Goal: Transaction & Acquisition: Register for event/course

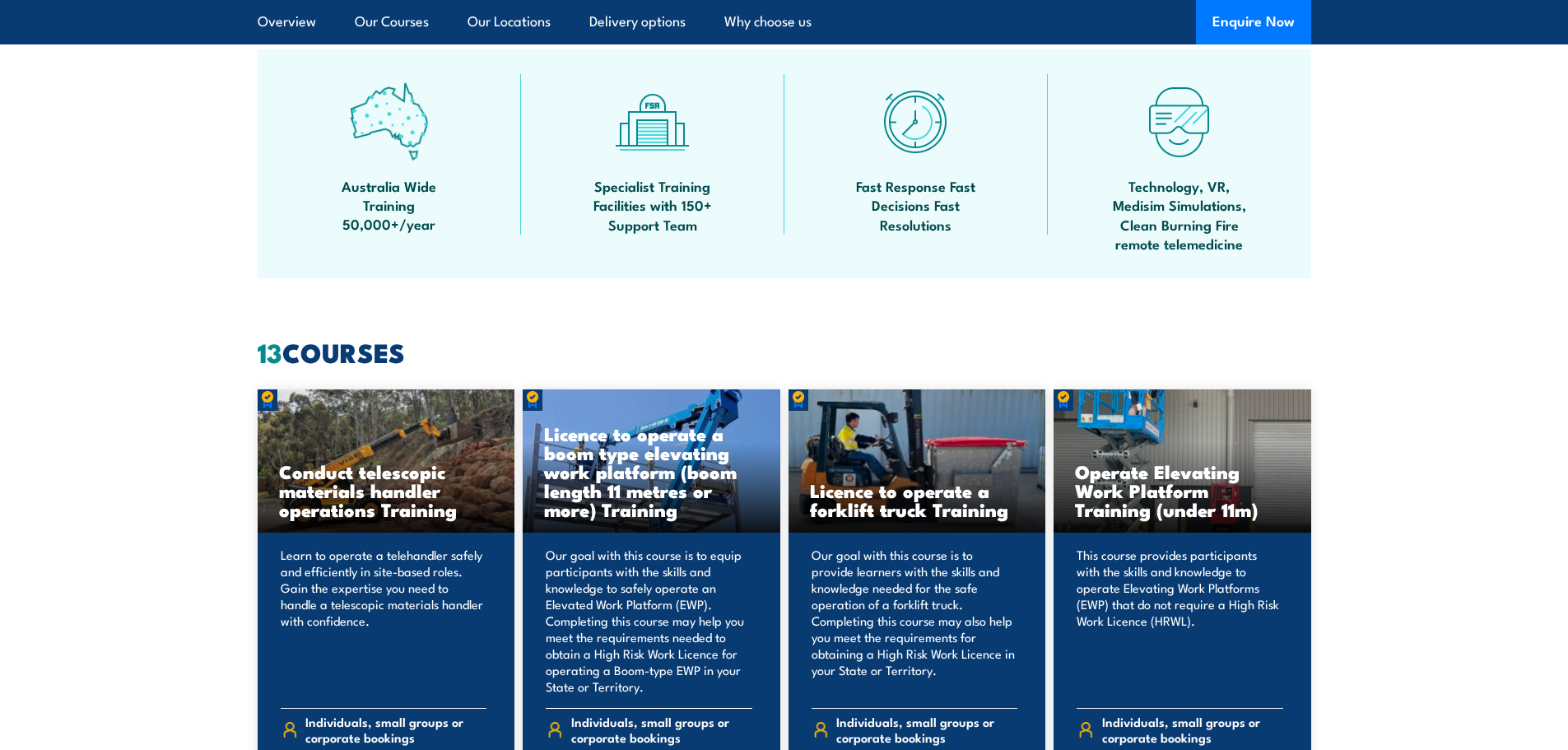
scroll to position [1153, 0]
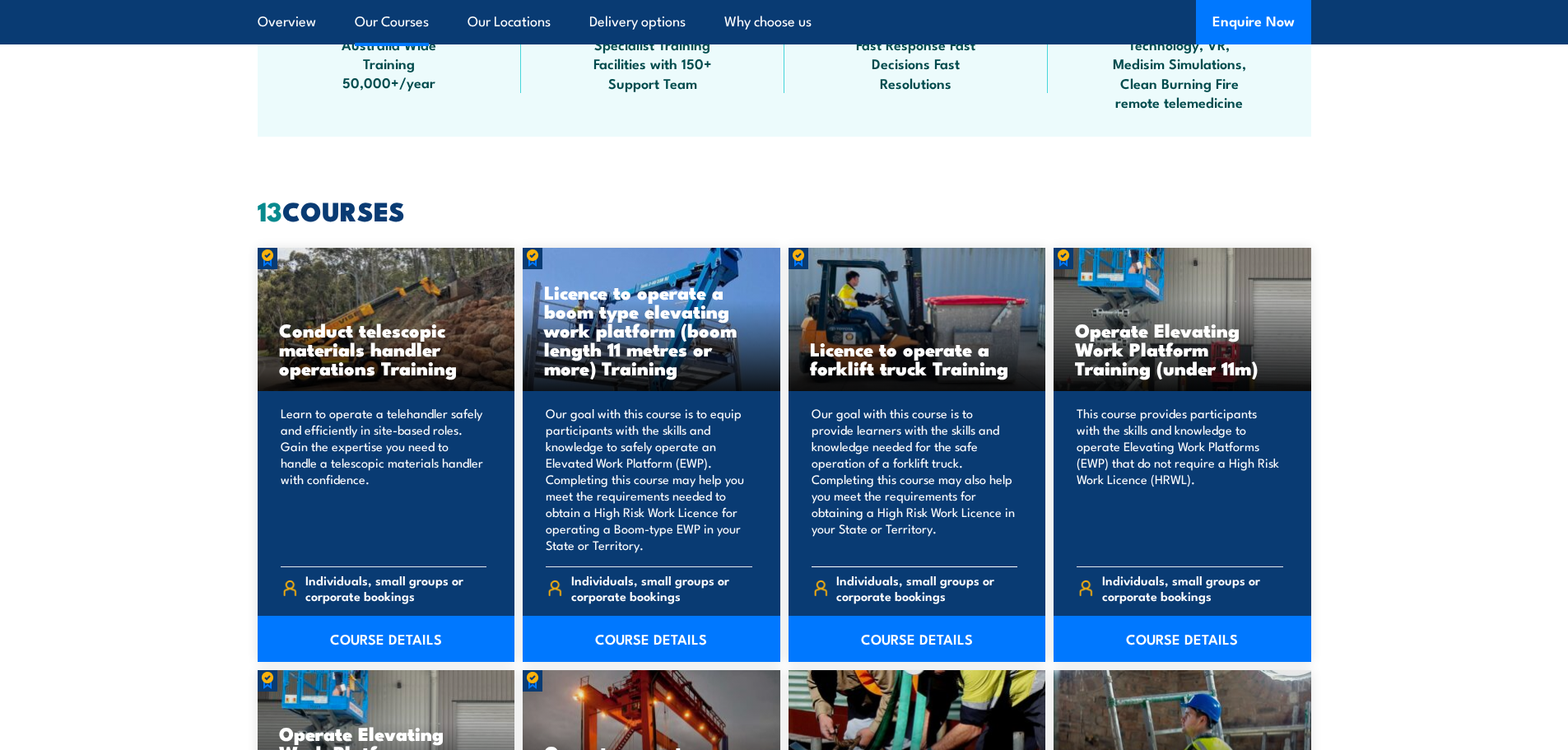
click at [871, 362] on h3 "Licence to operate a forklift truck Training" at bounding box center [918, 358] width 215 height 38
click at [881, 640] on link "COURSE DETAILS" at bounding box center [918, 639] width 258 height 46
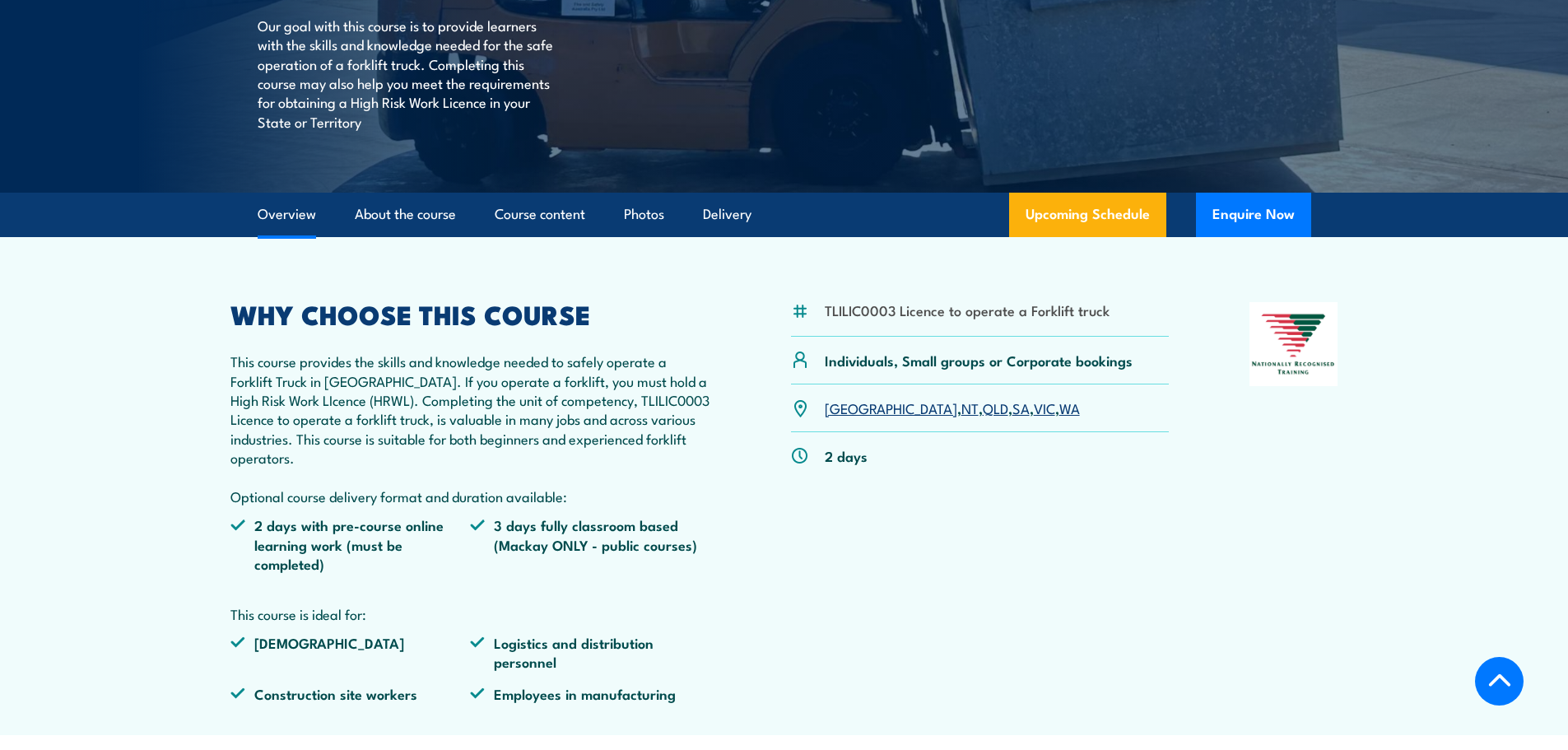
scroll to position [411, 0]
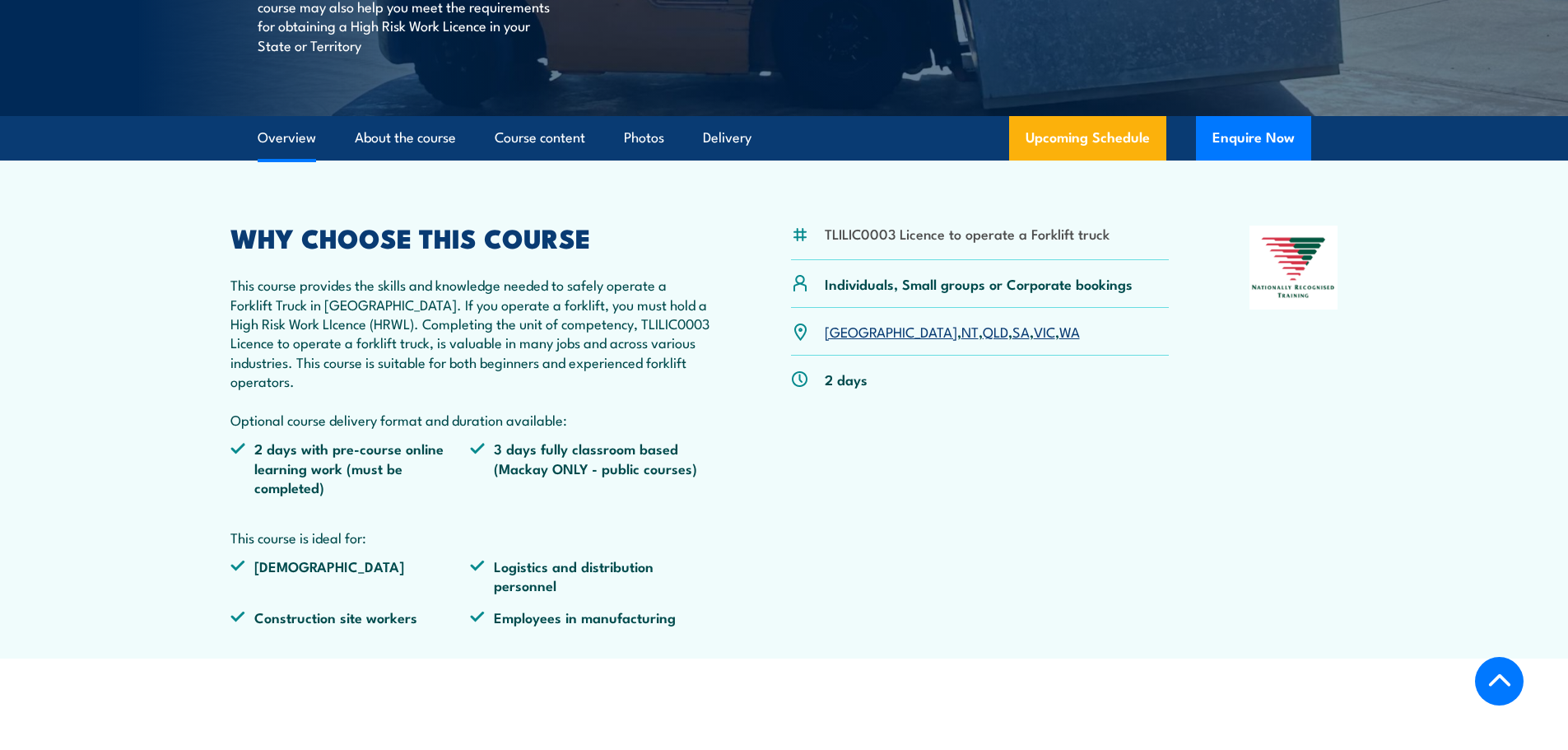
click at [1060, 333] on link "WA" at bounding box center [1070, 331] width 20 height 20
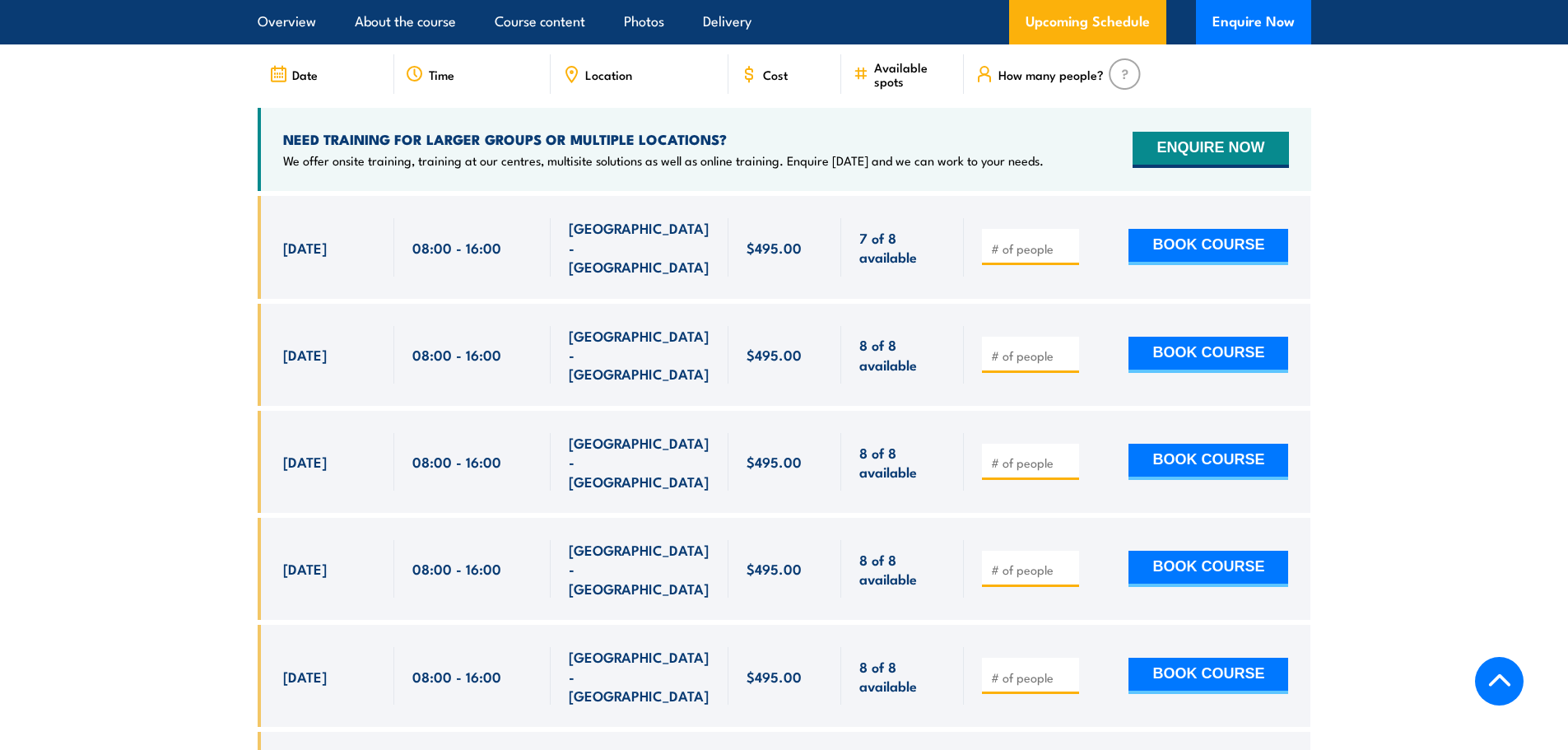
scroll to position [2921, 0]
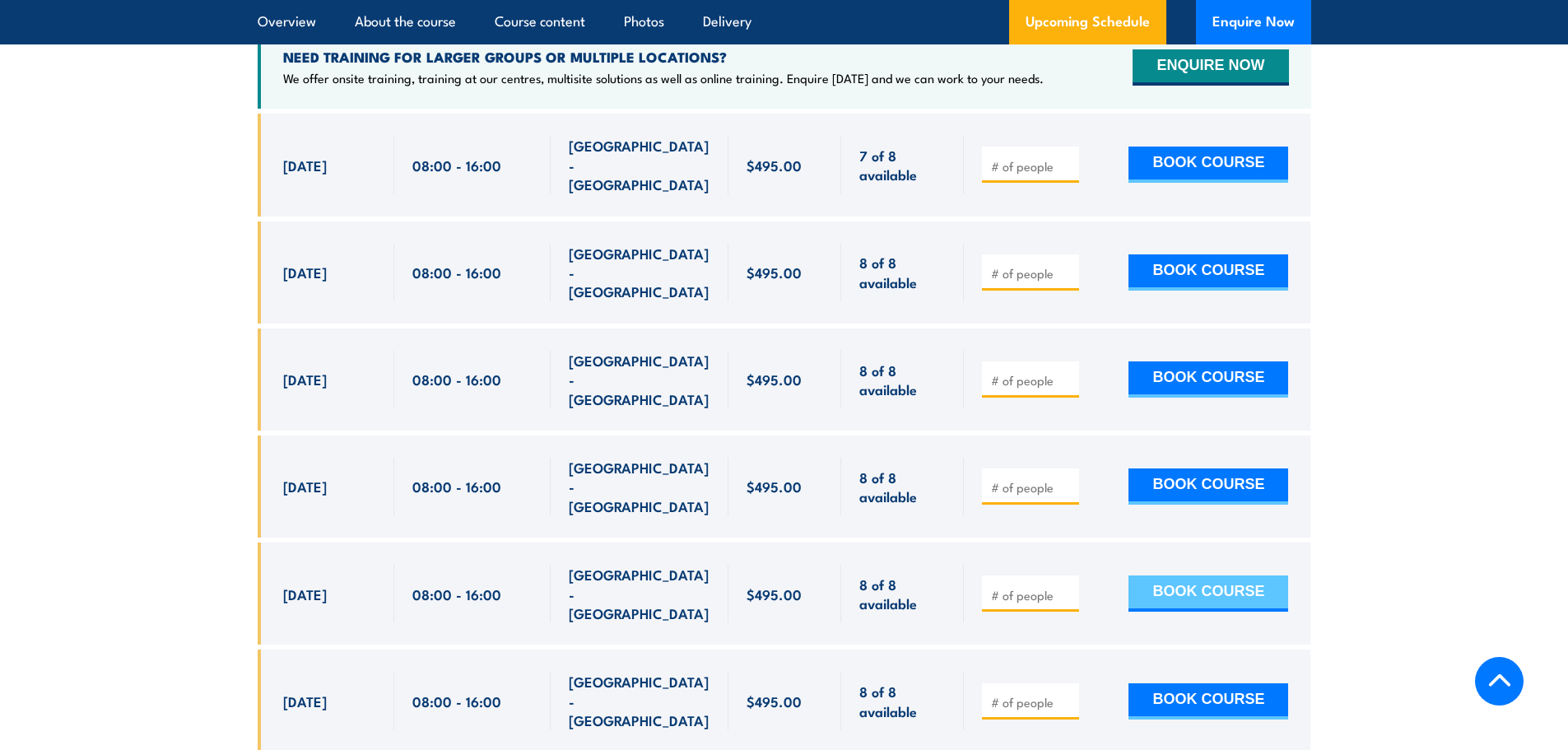
click at [1150, 576] on button "BOOK COURSE" at bounding box center [1208, 594] width 160 height 36
type input "1"
click at [1157, 576] on button "BOOK COURSE" at bounding box center [1208, 594] width 160 height 36
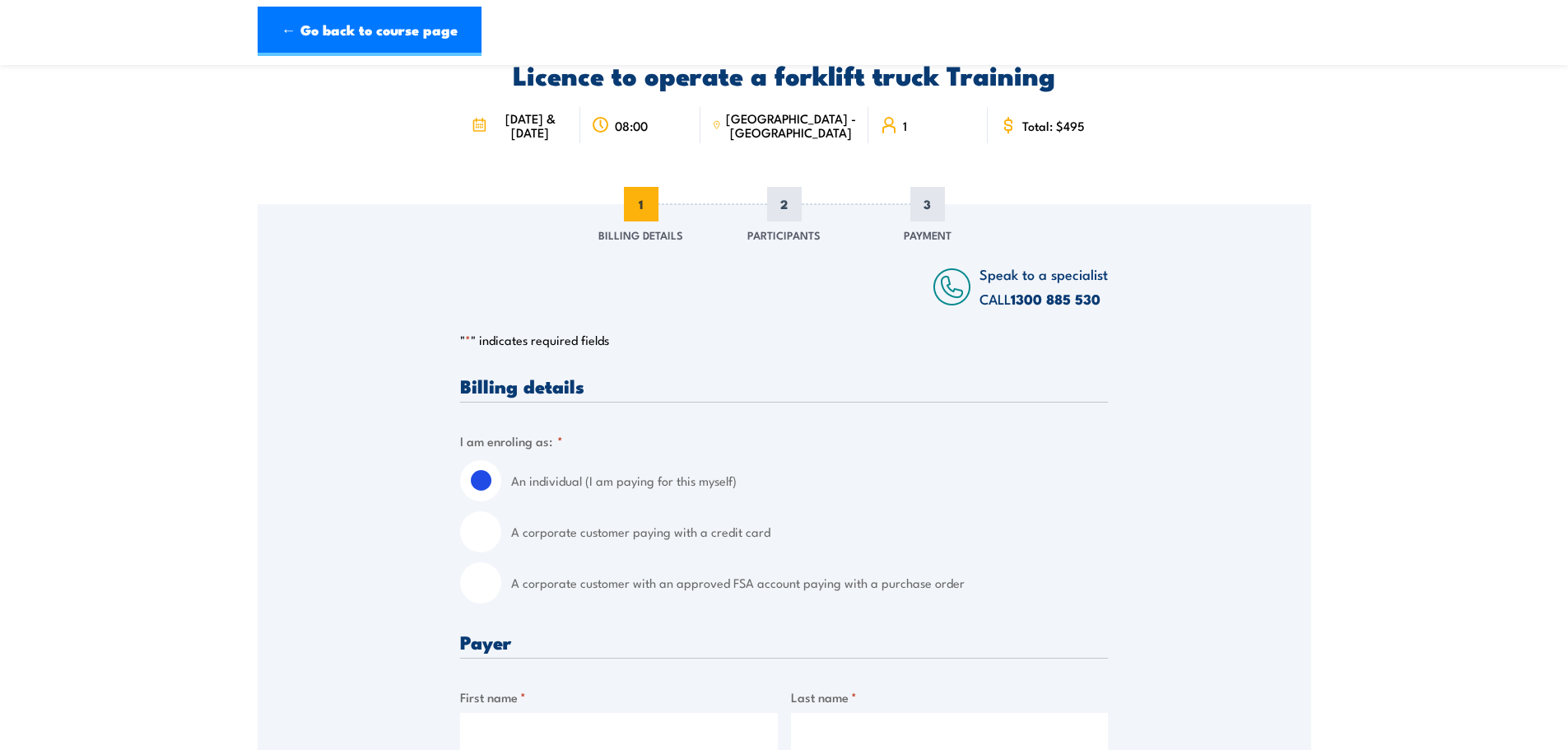
scroll to position [83, 0]
click at [475, 530] on input "A corporate customer paying with a credit card" at bounding box center [481, 531] width 41 height 41
radio input "true"
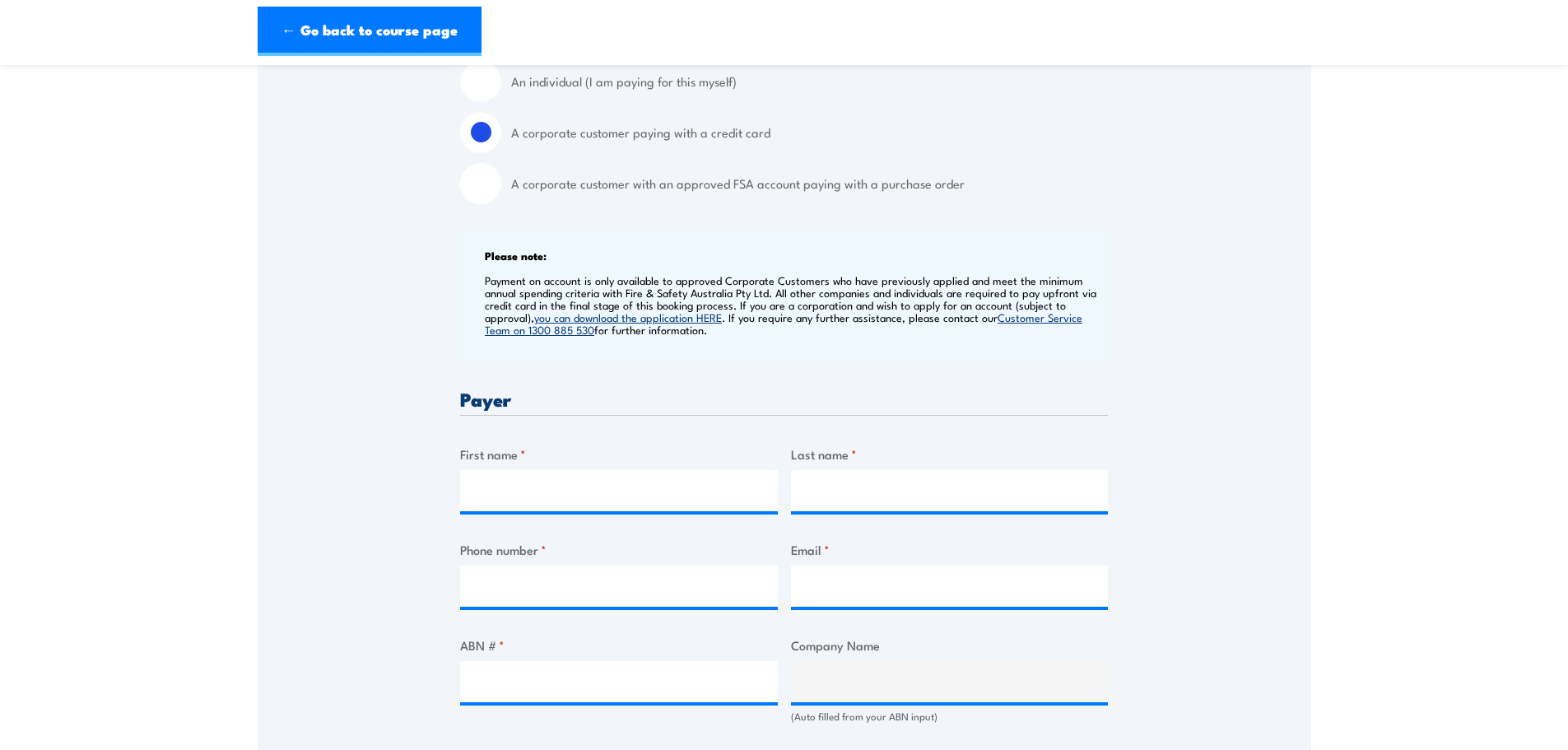
scroll to position [494, 0]
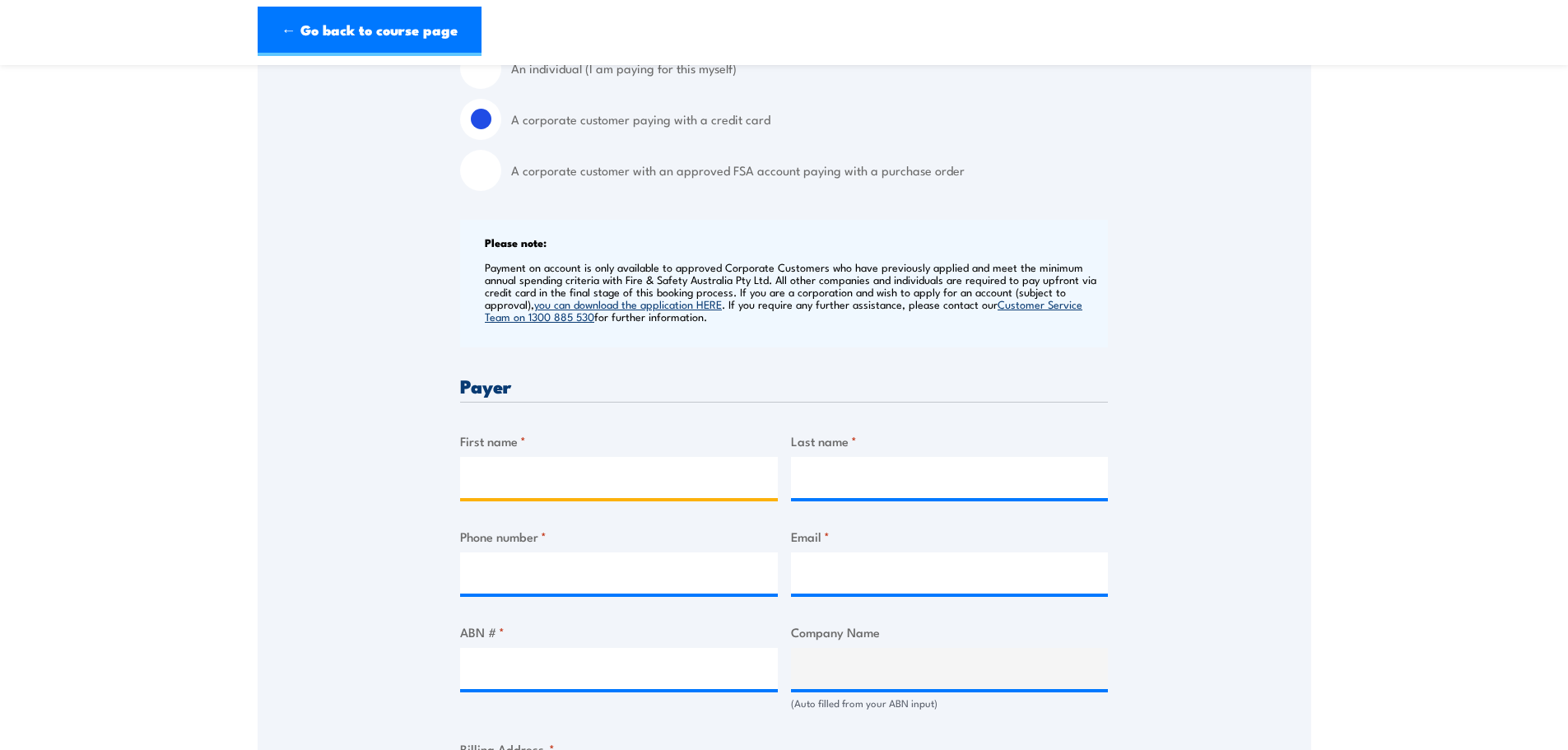
click at [523, 472] on input "First name *" at bounding box center [619, 477] width 318 height 41
type input "Yvette"
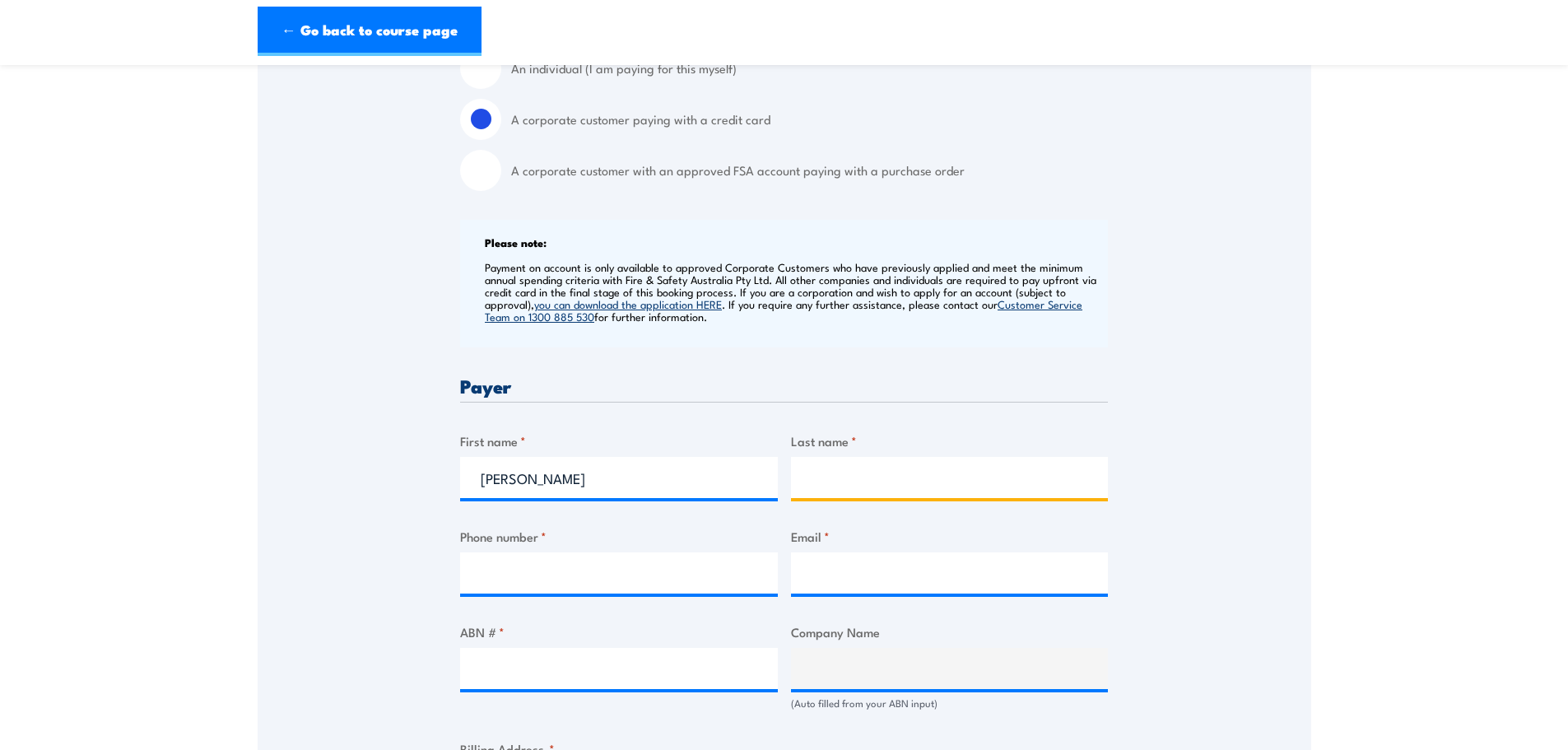
type input "Toyne"
type input "0893606566"
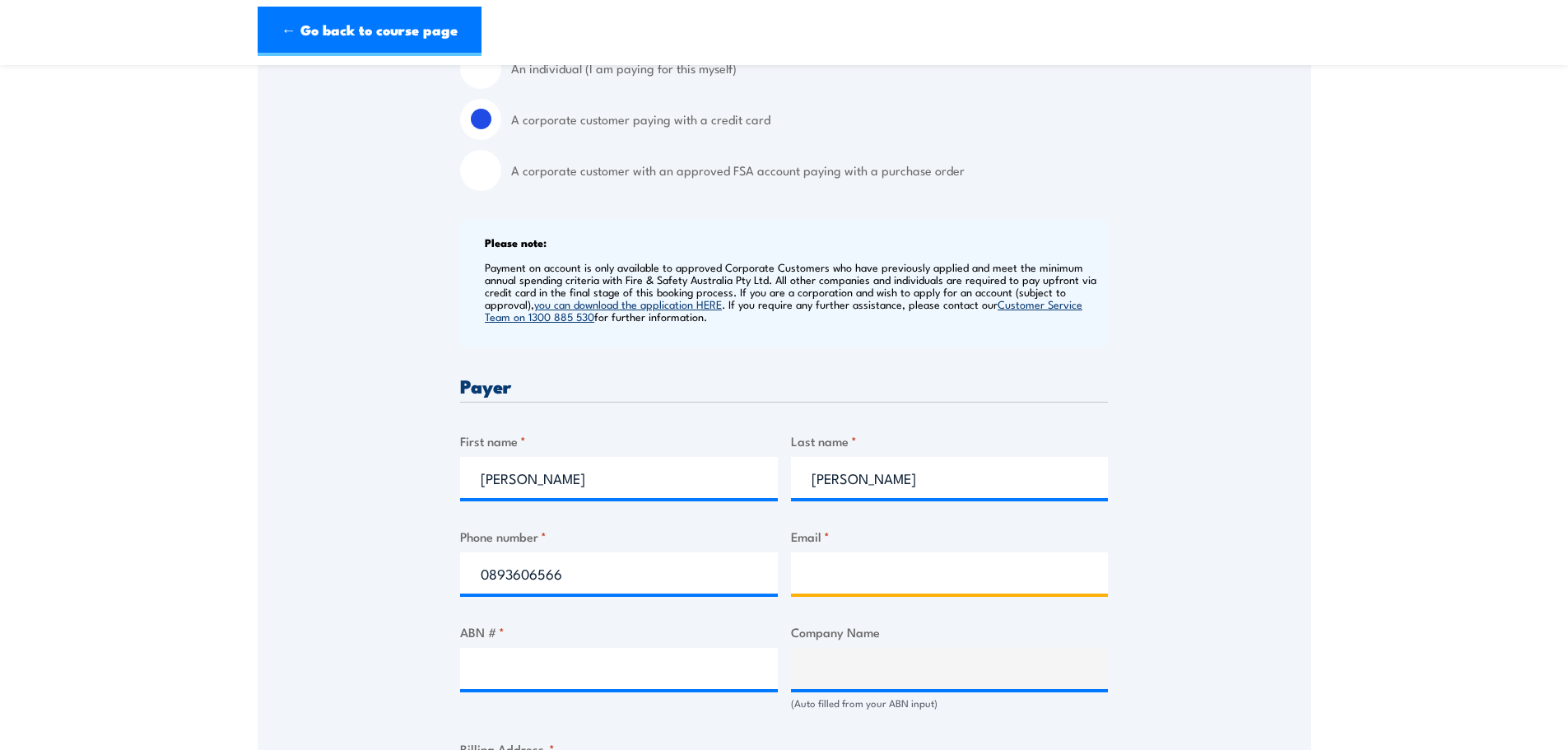
type input "sciencestoreops@murdoch.edu.au"
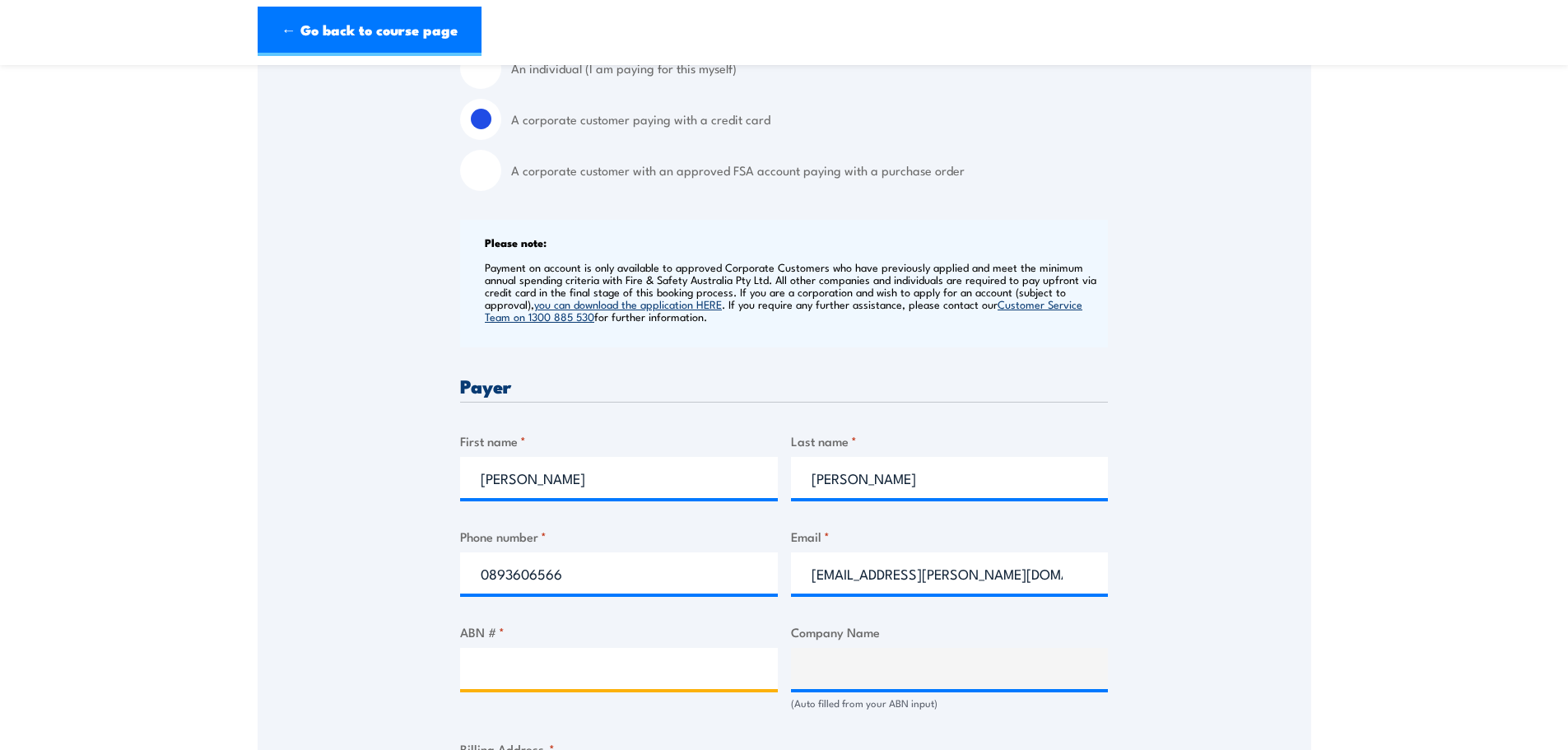
click at [517, 667] on input "ABN # *" at bounding box center [619, 668] width 318 height 41
type input "61616369313"
type input "MURDOCH UNIVERSITY"
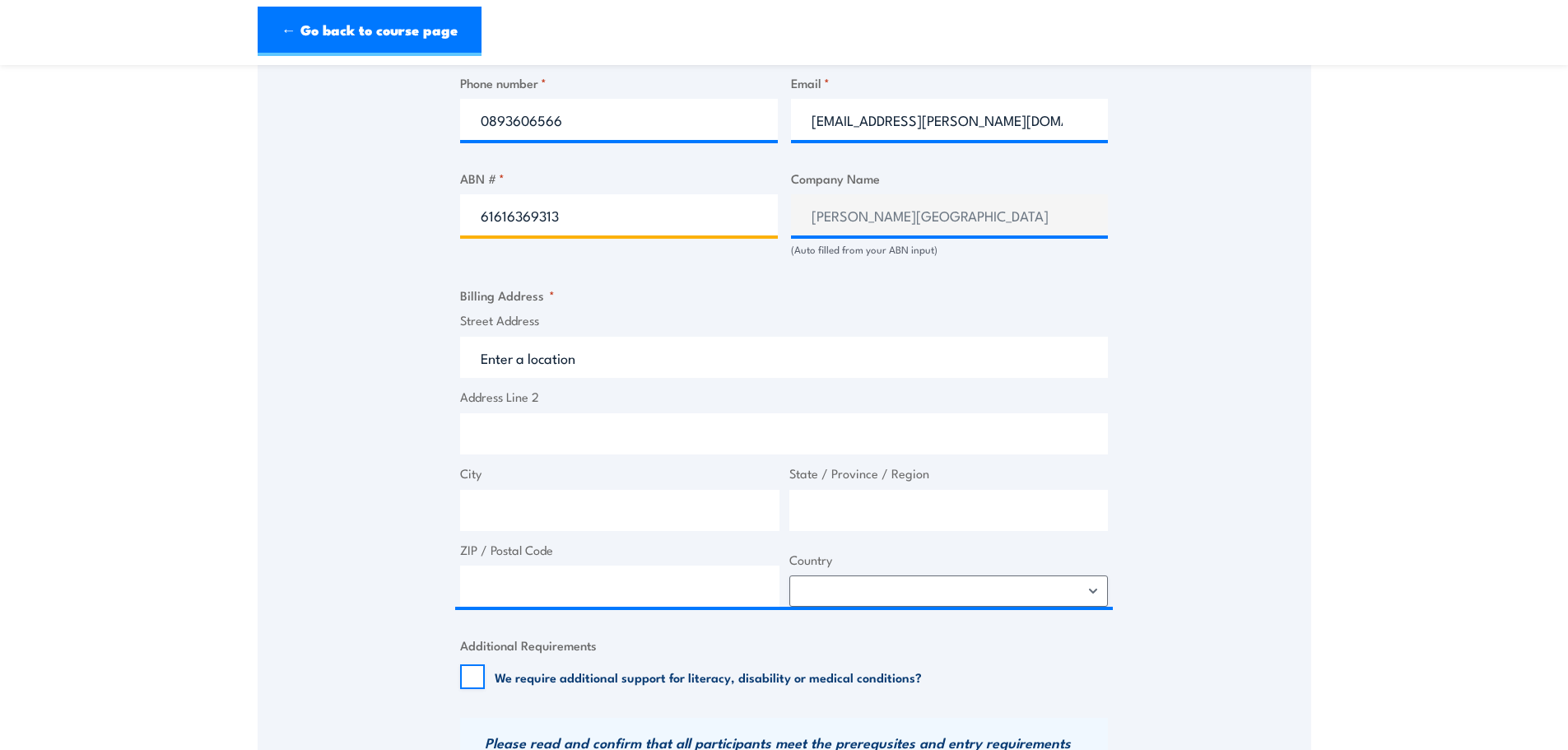
scroll to position [988, 0]
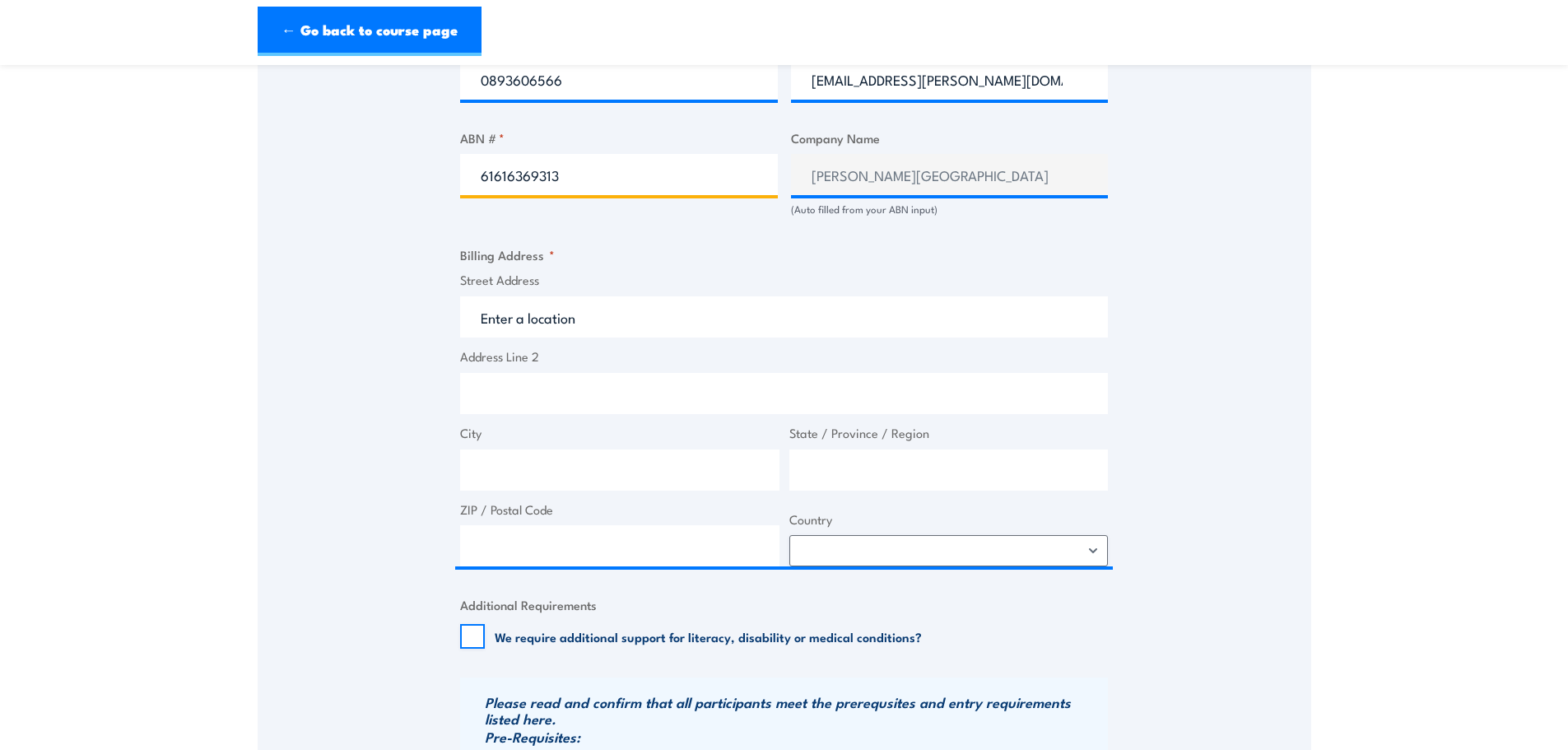
type input "61616369313"
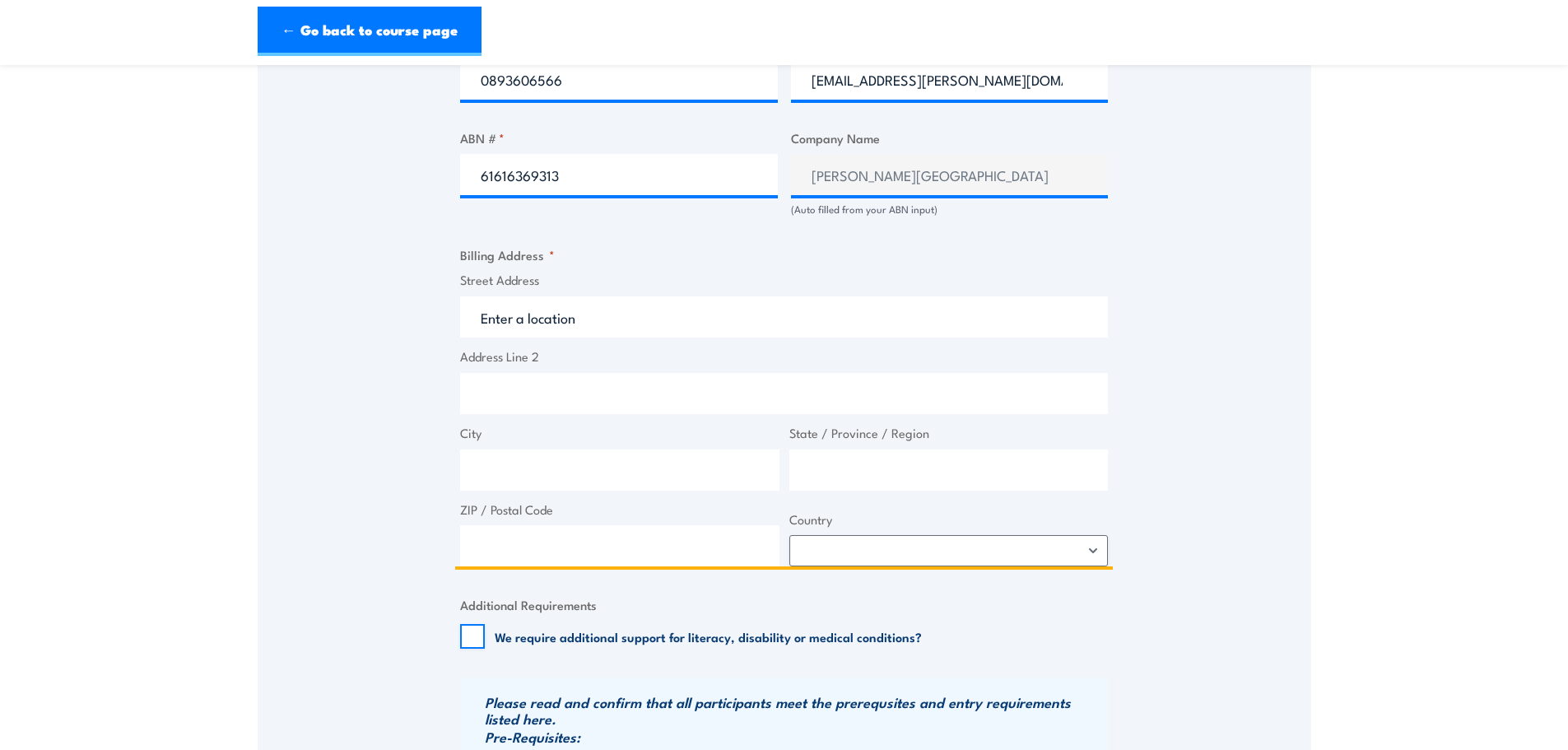
click at [512, 315] on input "Street Address" at bounding box center [784, 317] width 648 height 41
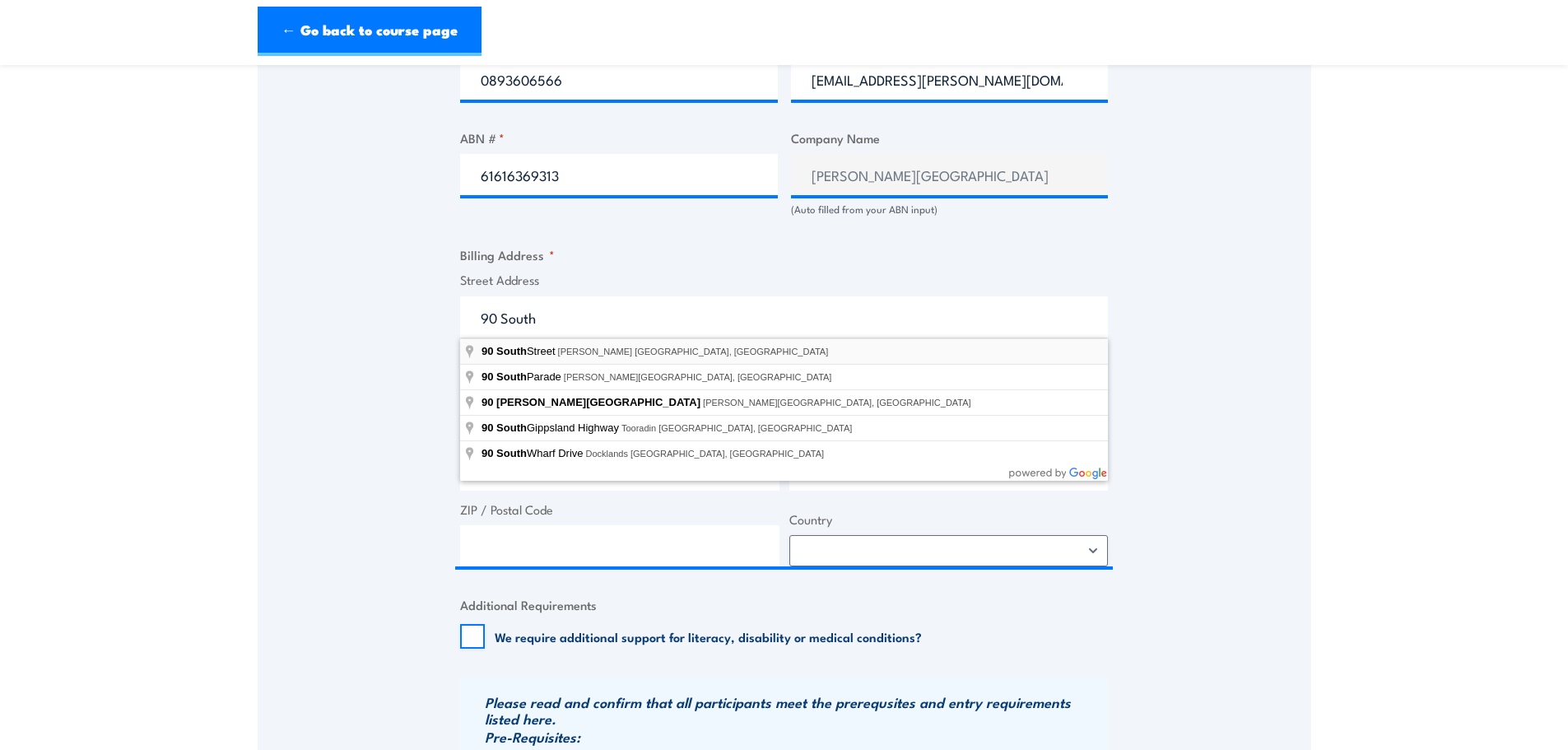
type input "90 South Street, Murdoch WA, Australia"
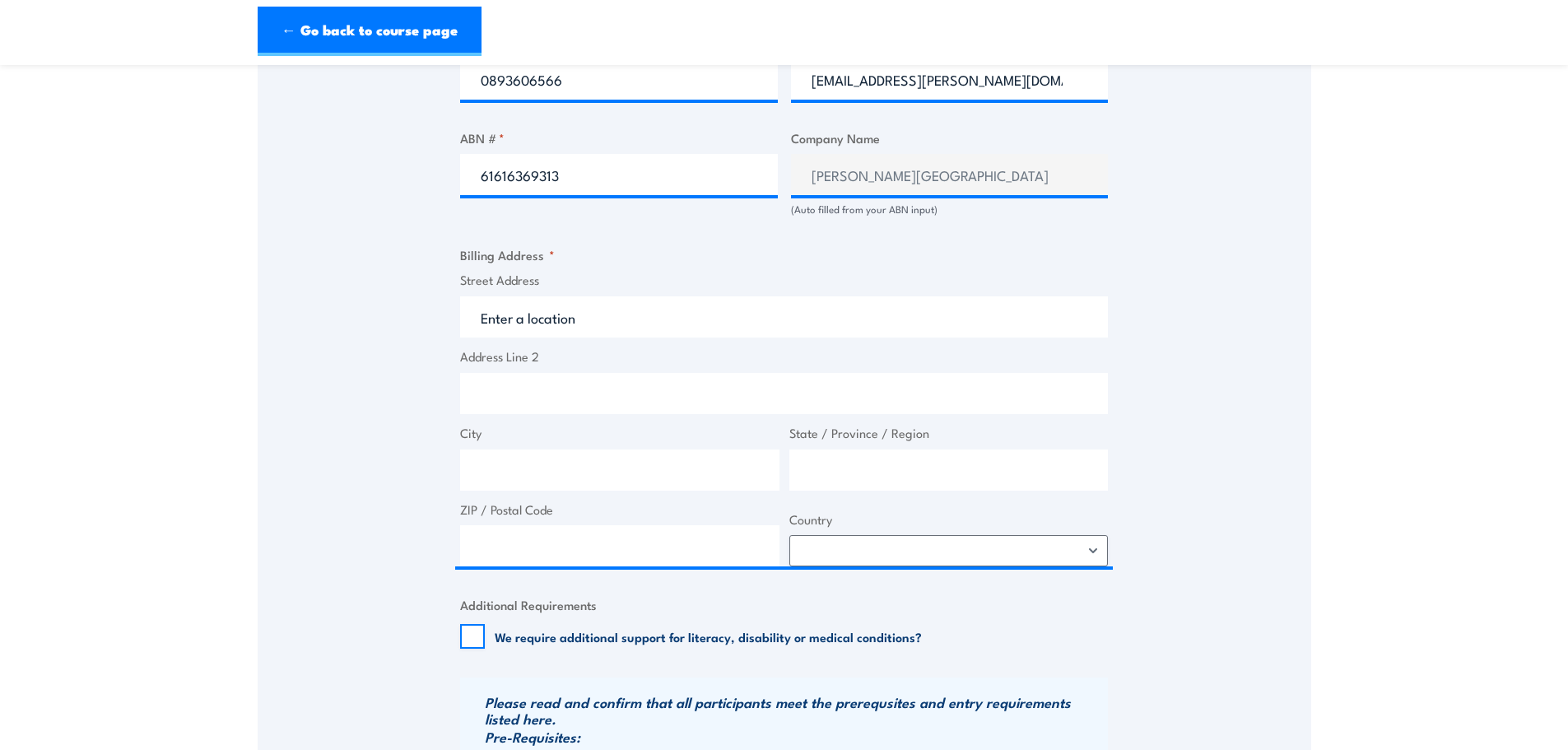
type input "90 South St"
type input "Murdoch"
type input "Western Australia"
type input "6150"
select select "Australia"
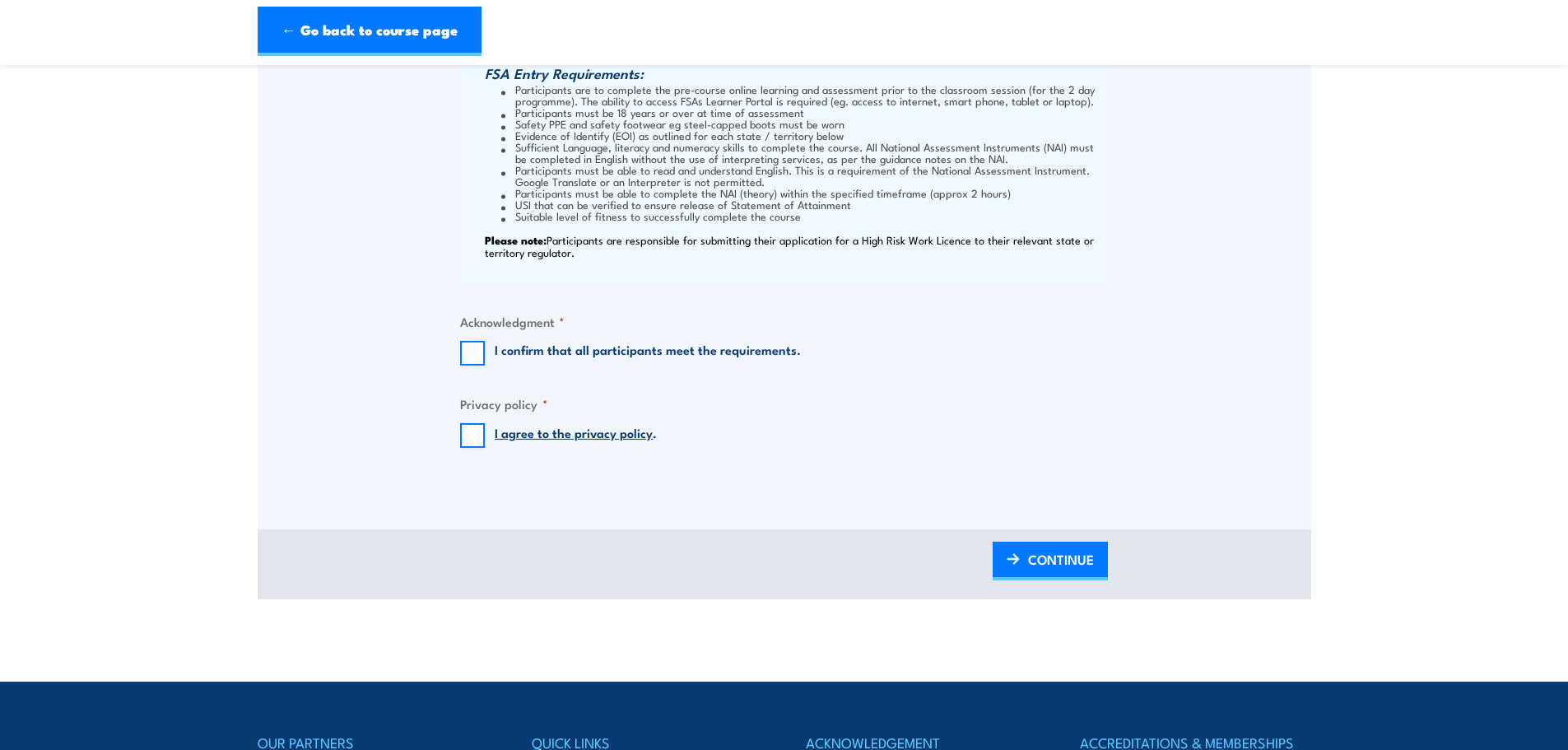
scroll to position [1729, 0]
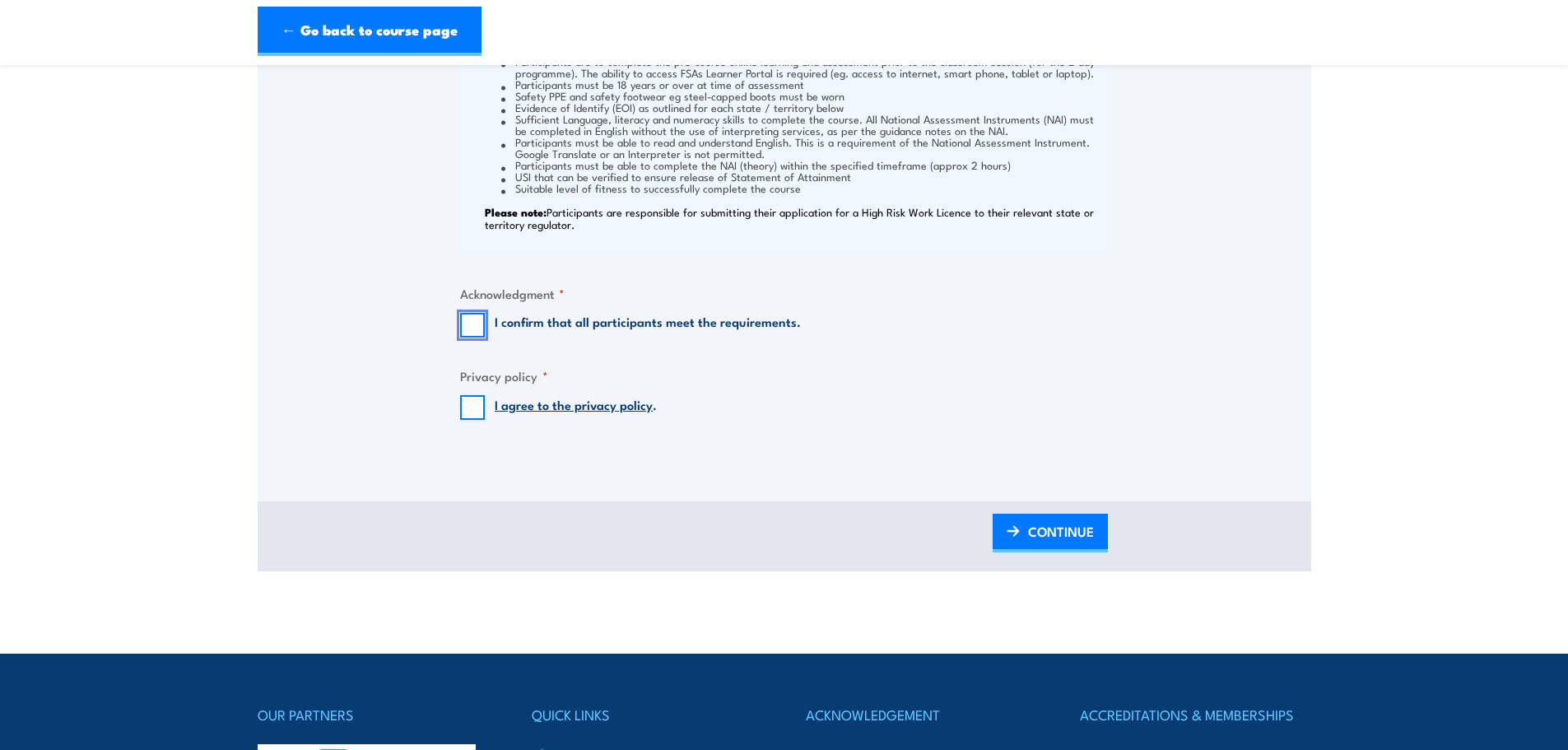
drag, startPoint x: 467, startPoint y: 323, endPoint x: 463, endPoint y: 397, distance: 74.1
click at [467, 324] on input "I confirm that all participants meet the requirements." at bounding box center [473, 325] width 25 height 25
checkbox input "true"
click at [469, 407] on input "I agree to the privacy policy ." at bounding box center [473, 408] width 25 height 25
checkbox input "true"
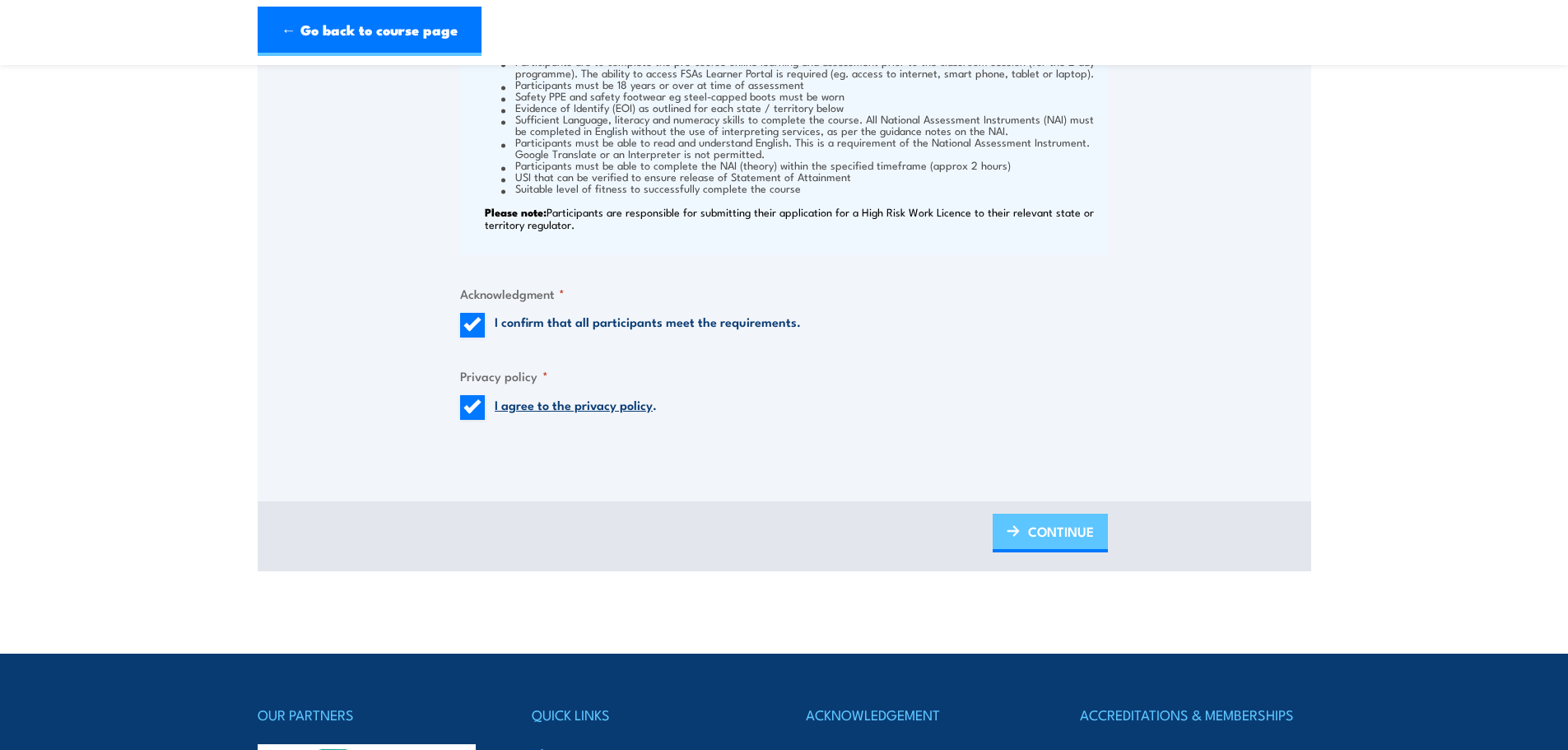
drag, startPoint x: 1011, startPoint y: 533, endPoint x: 1021, endPoint y: 536, distance: 10.4
click at [1014, 533] on img at bounding box center [1013, 531] width 13 height 12
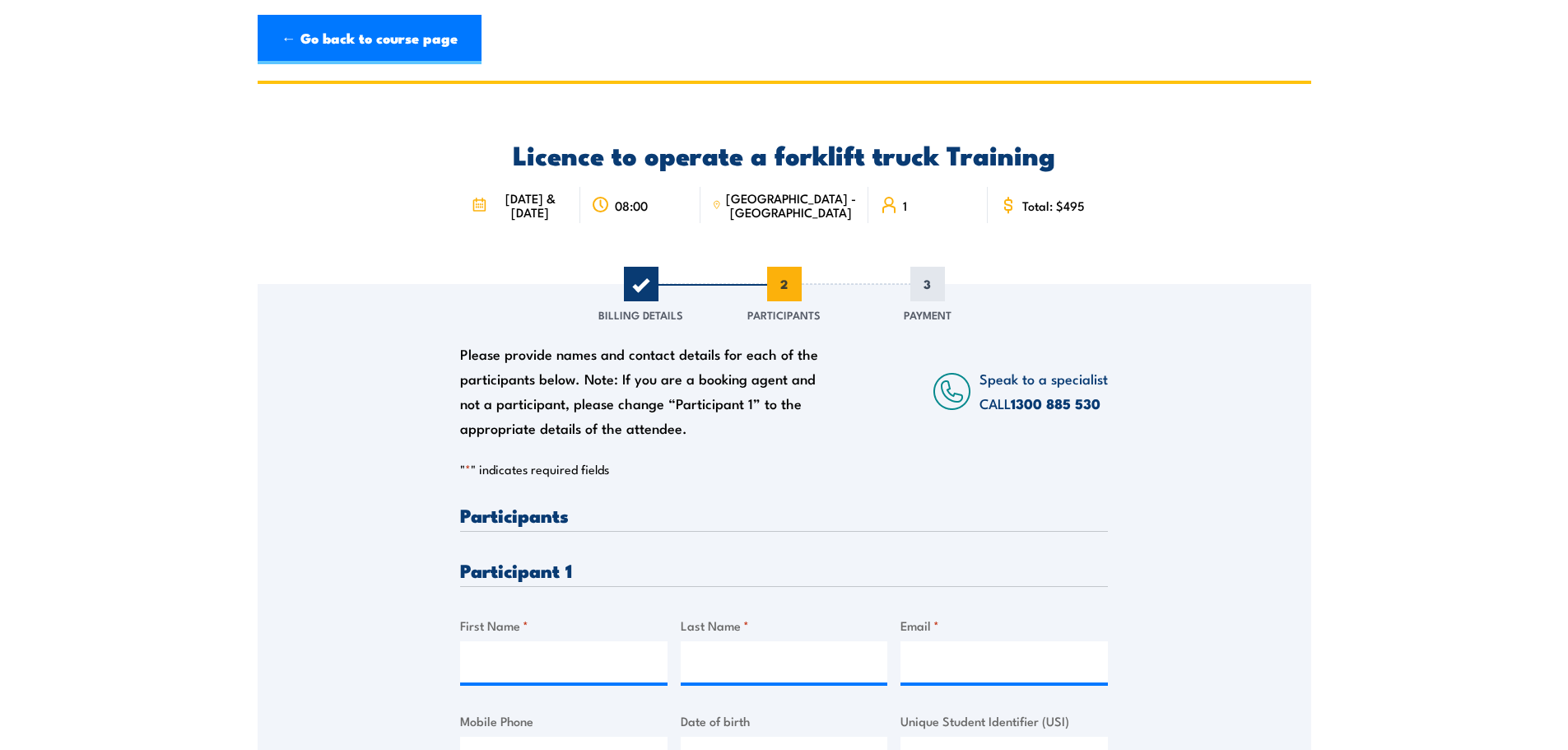
scroll to position [0, 0]
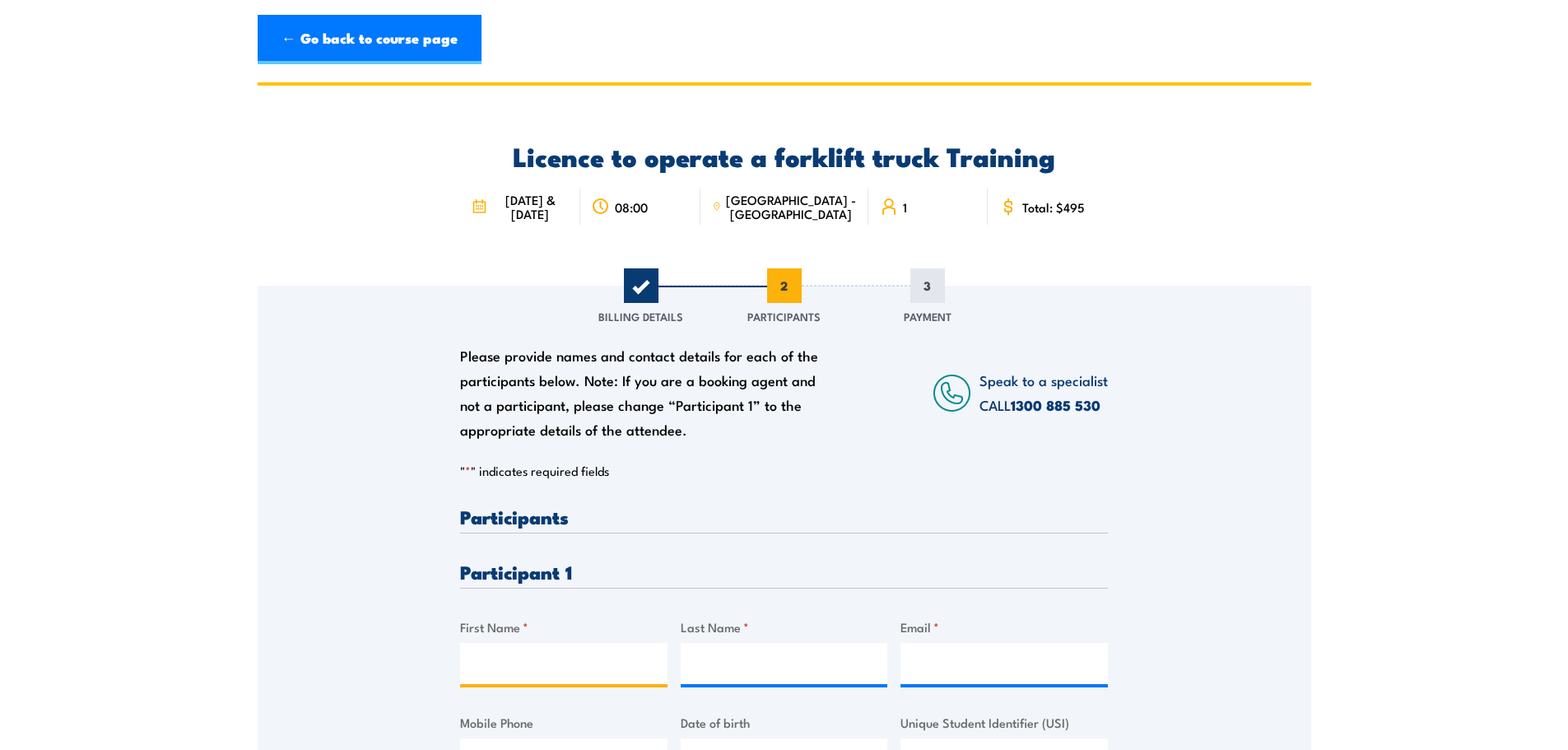
click at [505, 656] on input "First Name *" at bounding box center [564, 664] width 208 height 41
type input "Stacey"
click at [724, 660] on input "Last Name *" at bounding box center [784, 664] width 208 height 41
type input "Taylor"
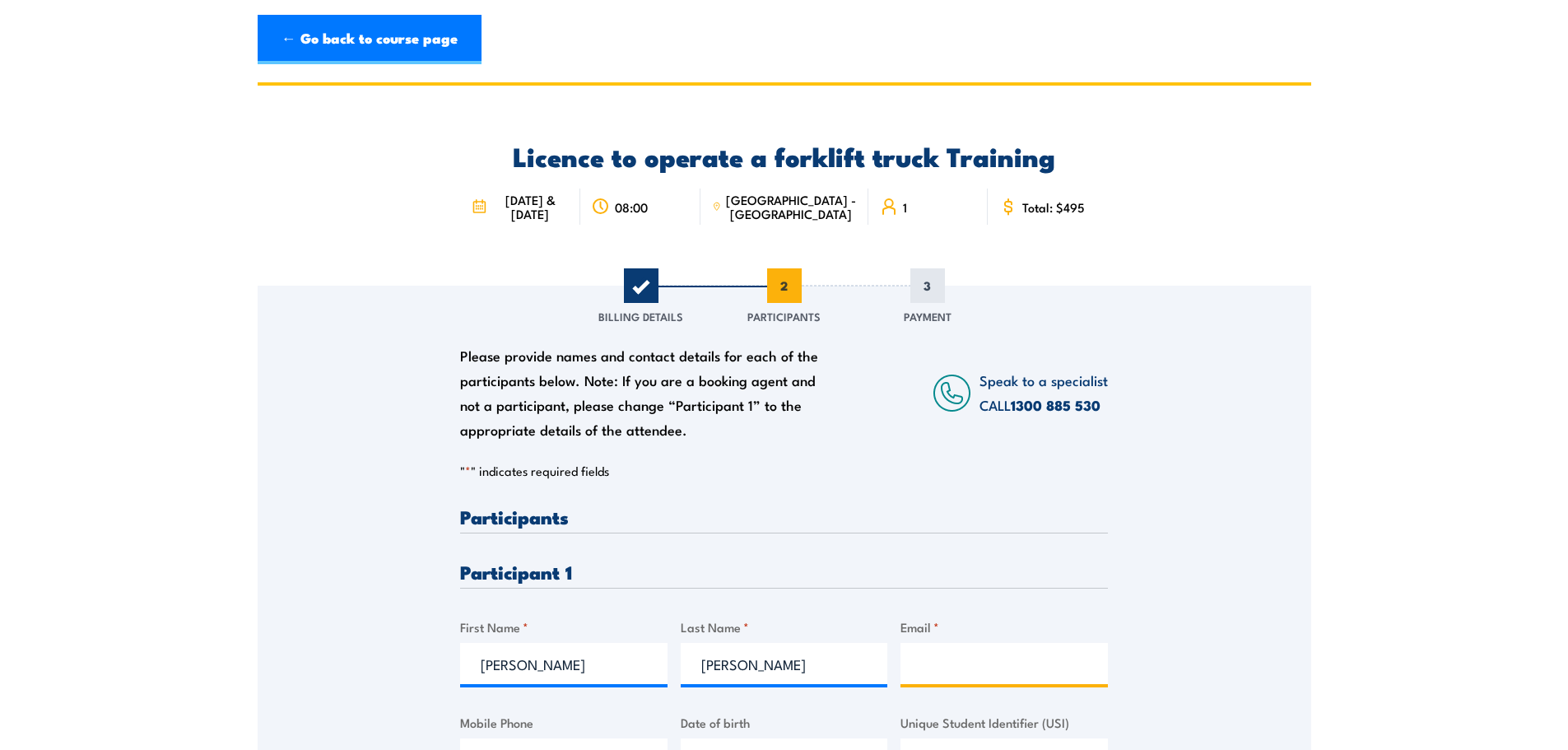
click at [923, 661] on input "Email *" at bounding box center [1005, 664] width 208 height 41
click at [910, 667] on input "Email *" at bounding box center [1005, 664] width 208 height 41
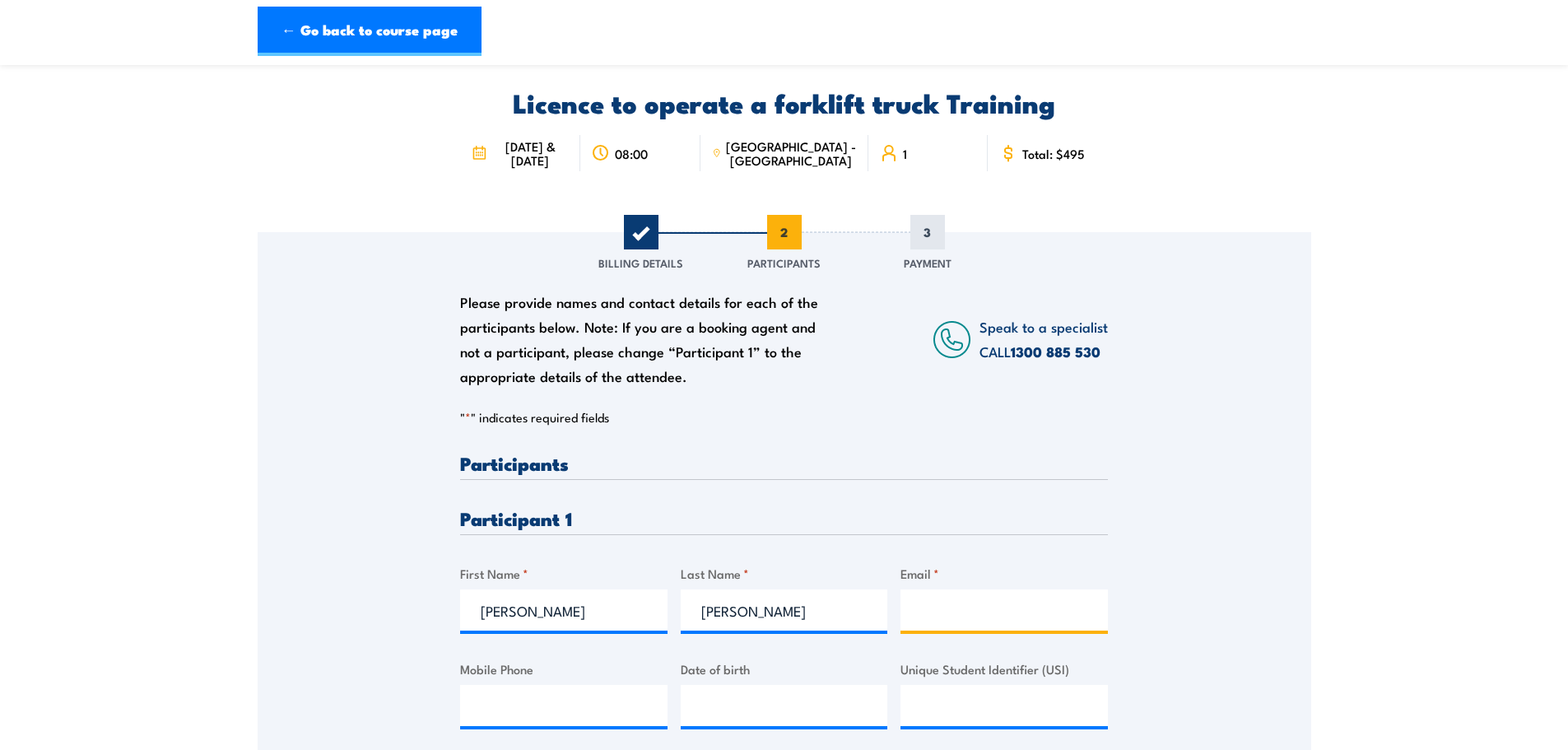
scroll to position [83, 0]
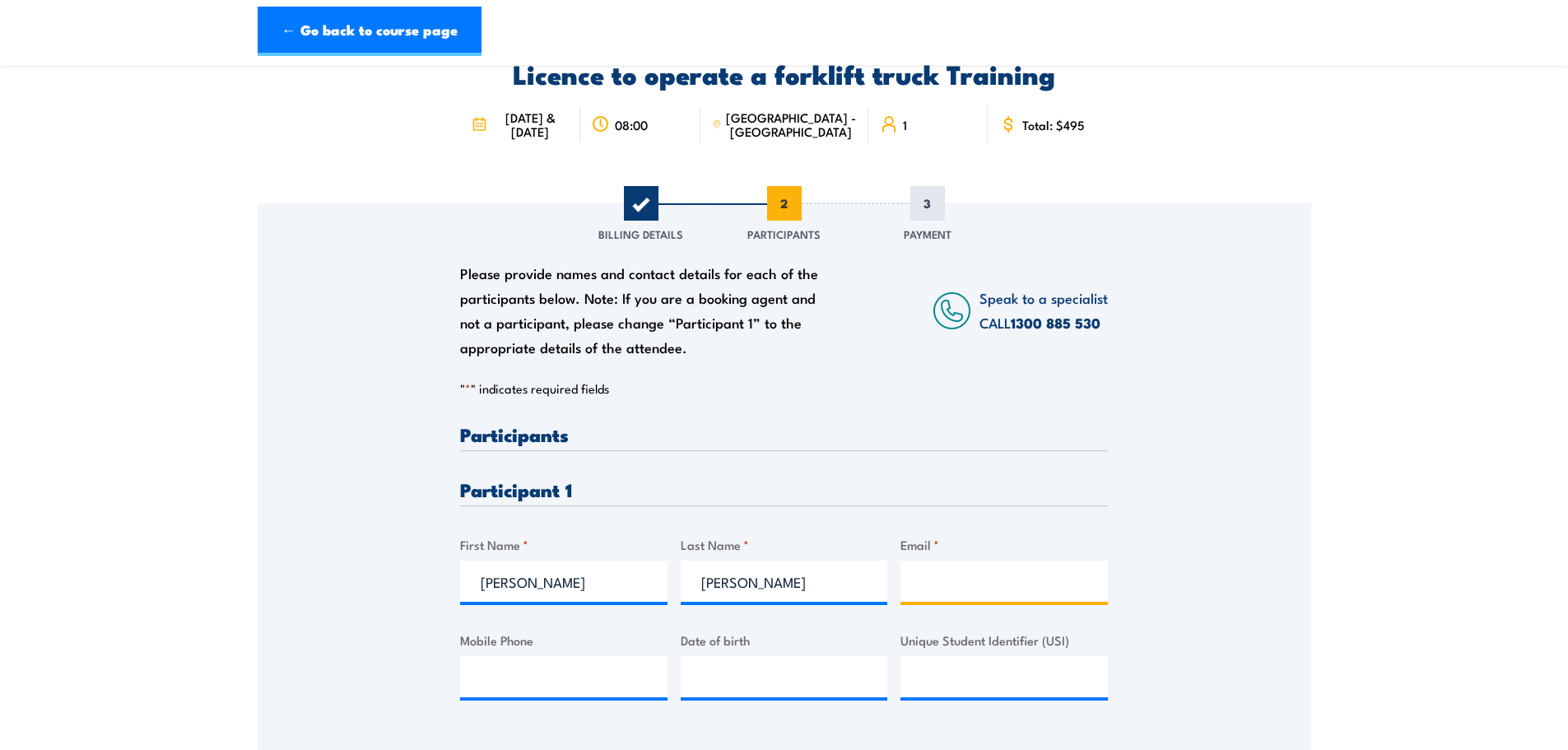
drag, startPoint x: 919, startPoint y: 578, endPoint x: 927, endPoint y: 576, distance: 8.2
click at [927, 576] on input "Email *" at bounding box center [1005, 581] width 208 height 41
type input "stacey.taylor@murdoch.edu.au"
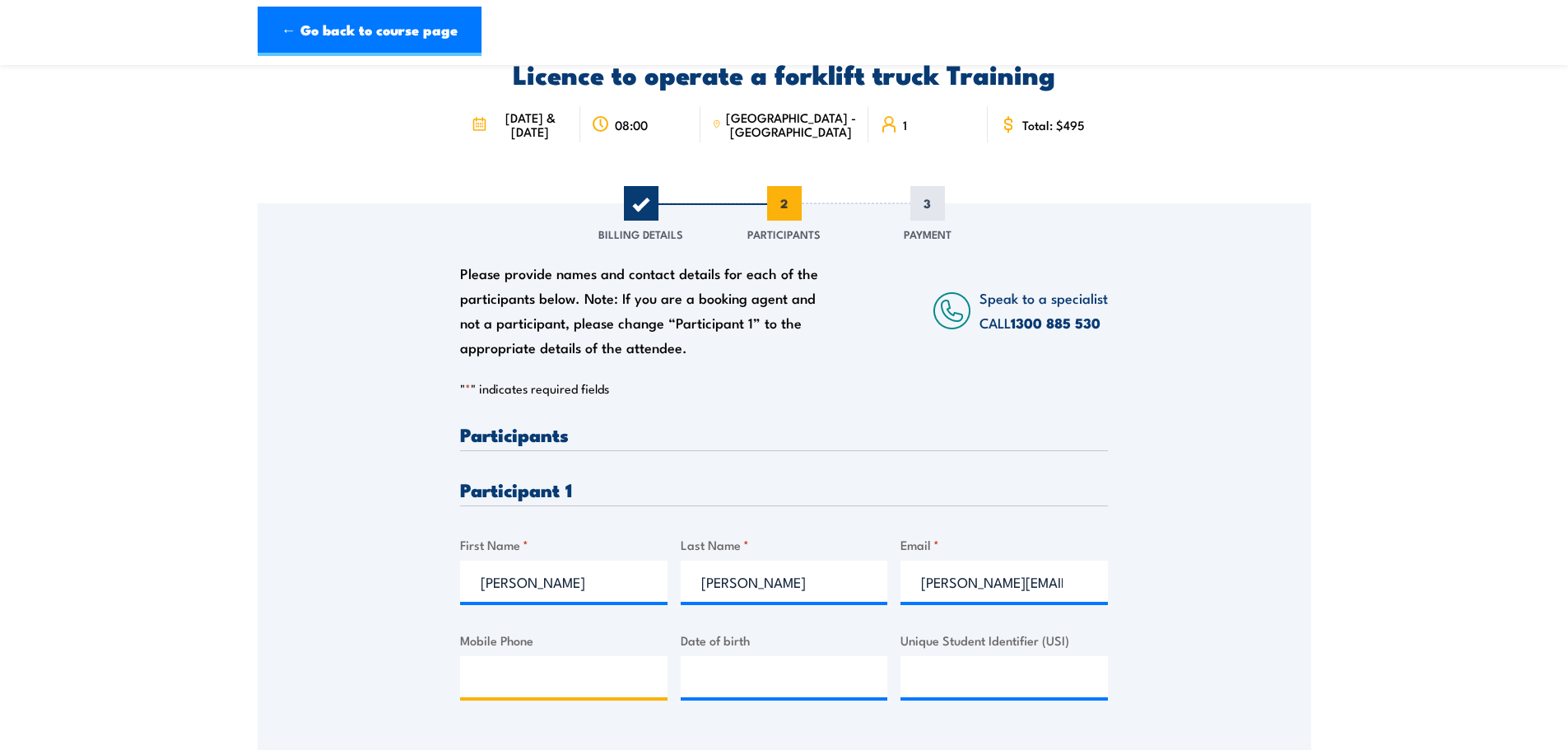
click at [523, 679] on input "Mobile Phone" at bounding box center [564, 676] width 208 height 41
type input "0424178178"
click at [707, 681] on input "__/__/____" at bounding box center [784, 676] width 208 height 41
click at [709, 679] on input "15/08/____" at bounding box center [784, 676] width 208 height 41
click at [715, 679] on input "15/08/____" at bounding box center [784, 676] width 208 height 41
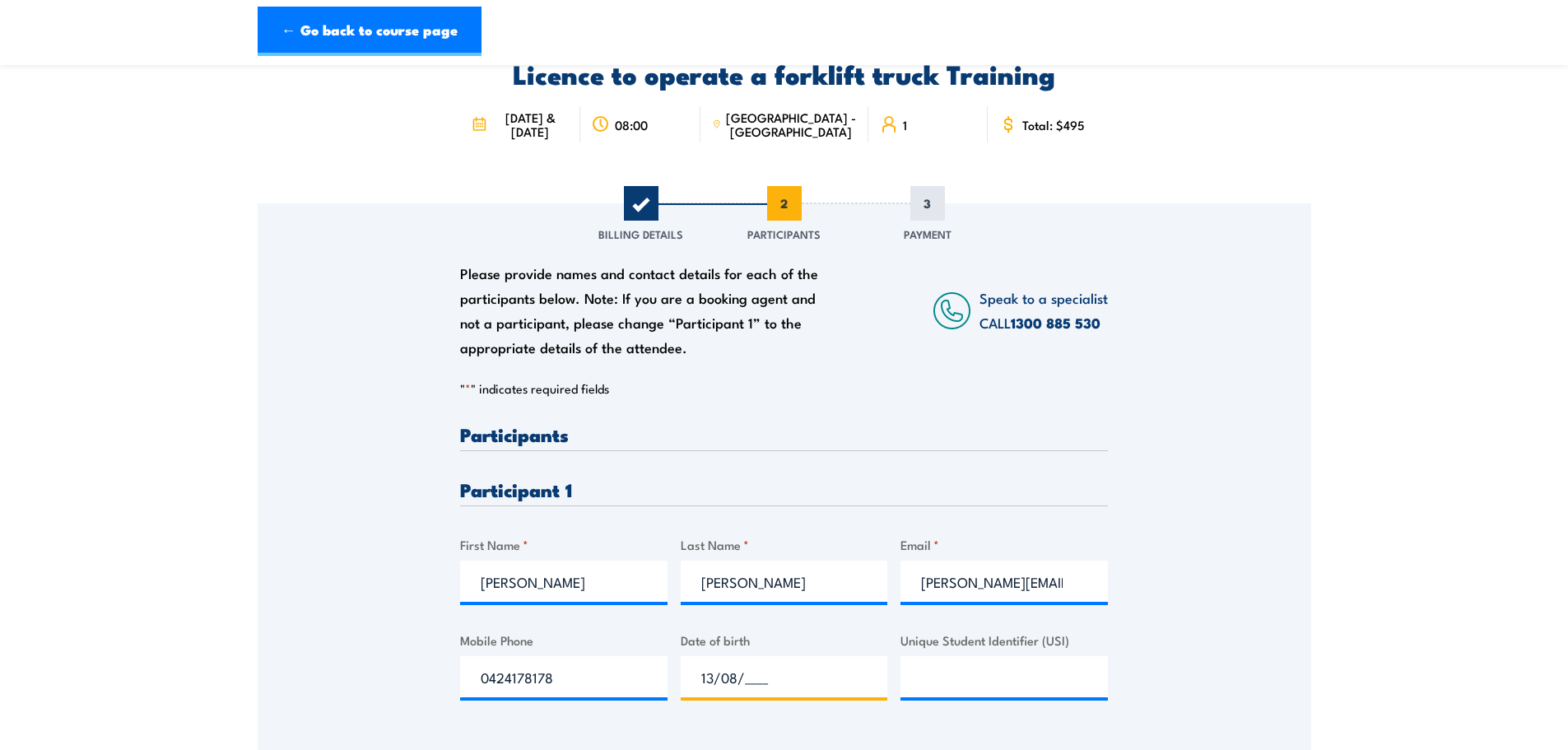
click at [763, 676] on input "13/08/____" at bounding box center [784, 676] width 208 height 41
click at [746, 683] on input "13/08/___1" at bounding box center [784, 676] width 208 height 41
click at [773, 674] on input "13/08/___1" at bounding box center [784, 676] width 208 height 41
type input "13/08/1975"
click at [935, 675] on input "Unique Student Identifier (USI)" at bounding box center [1005, 676] width 208 height 41
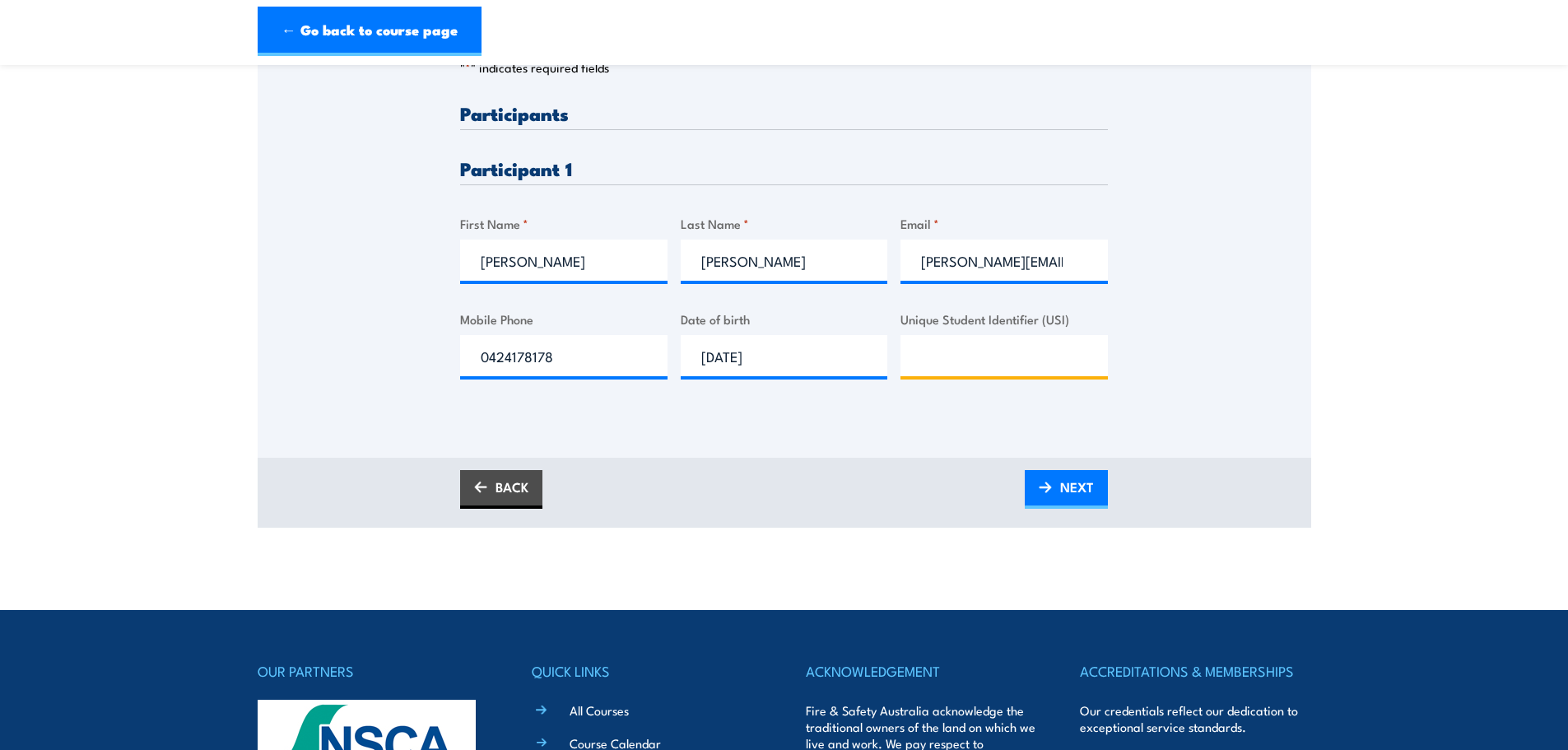
scroll to position [411, 0]
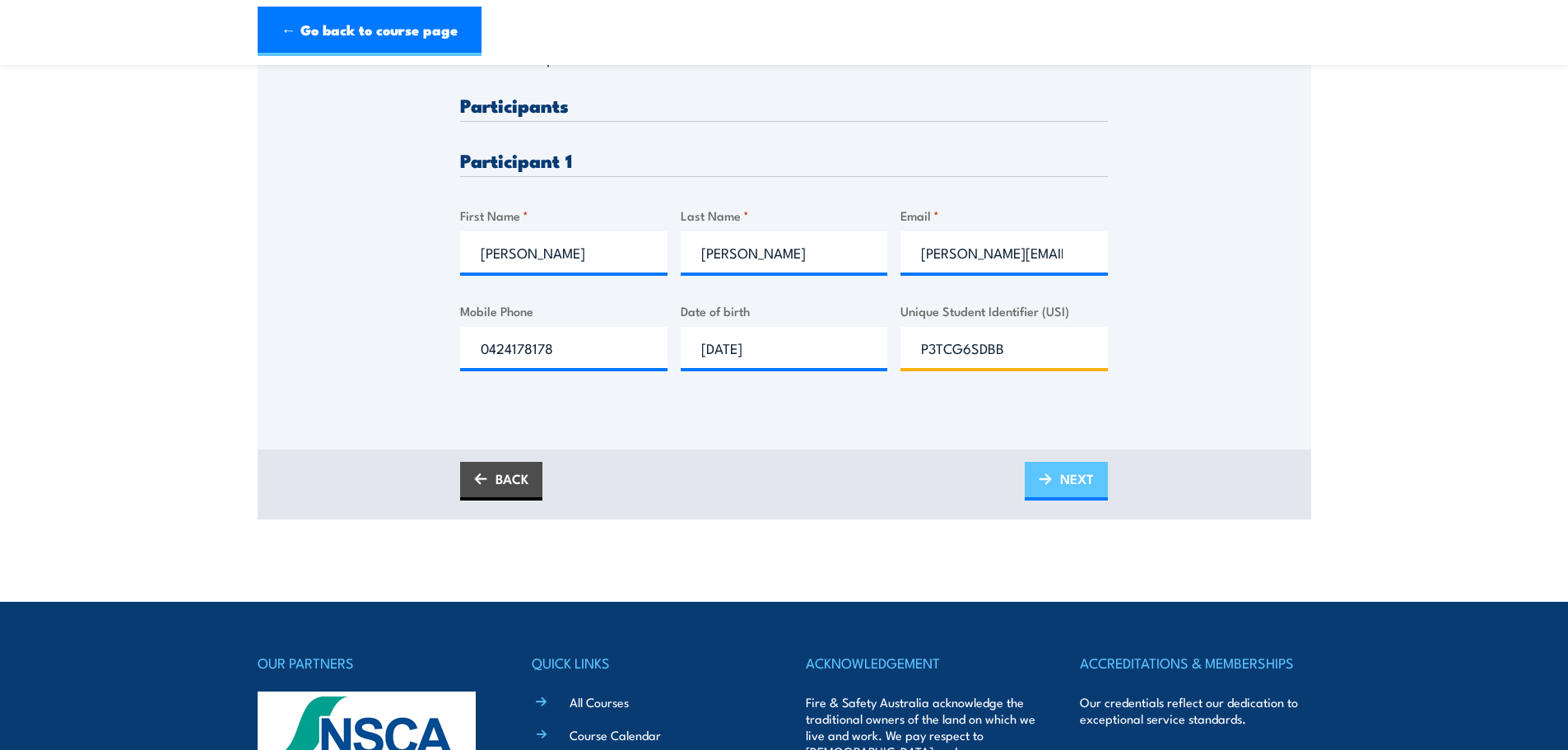
type input "P3TCG6SDBB"
click at [1046, 474] on img at bounding box center [1045, 479] width 13 height 12
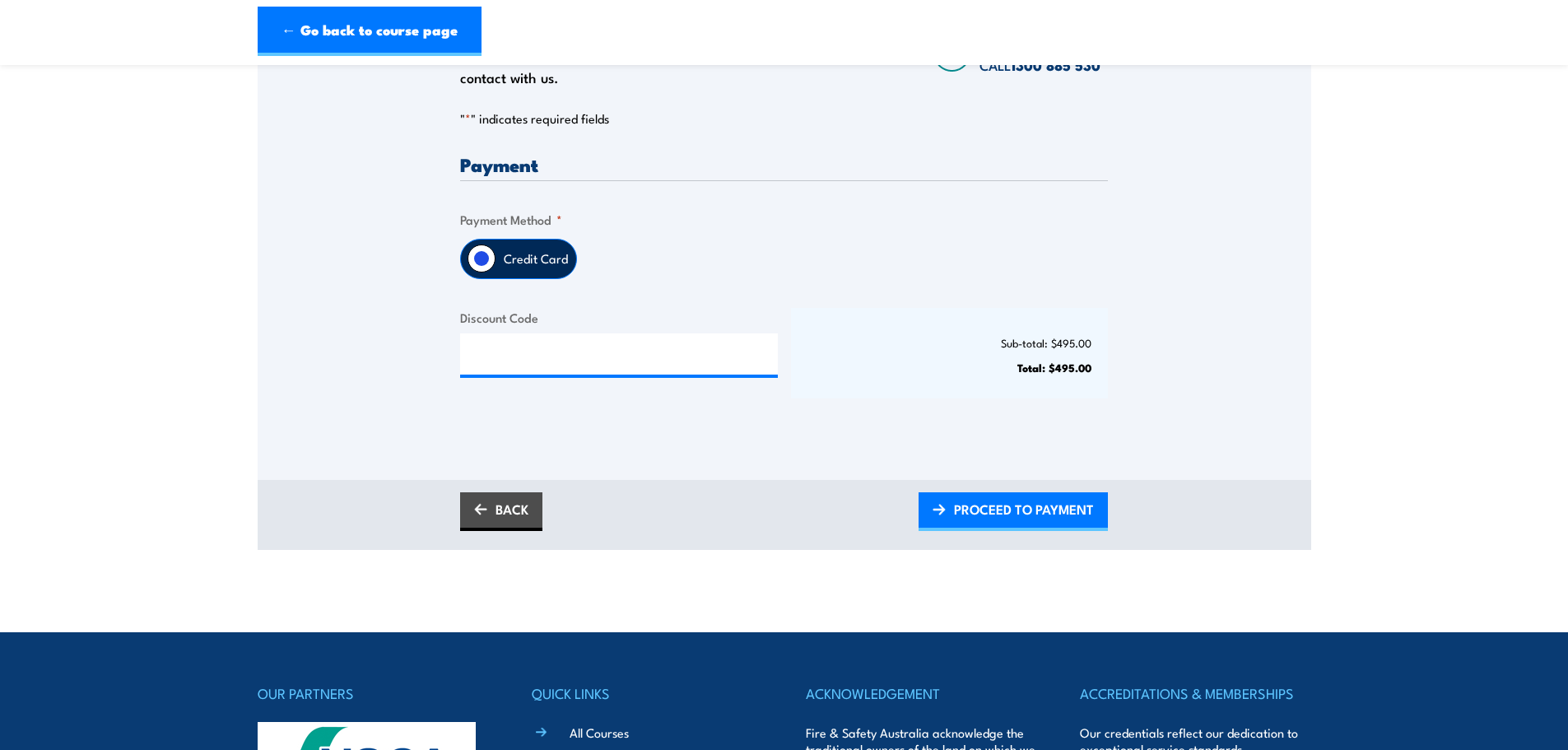
scroll to position [330, 0]
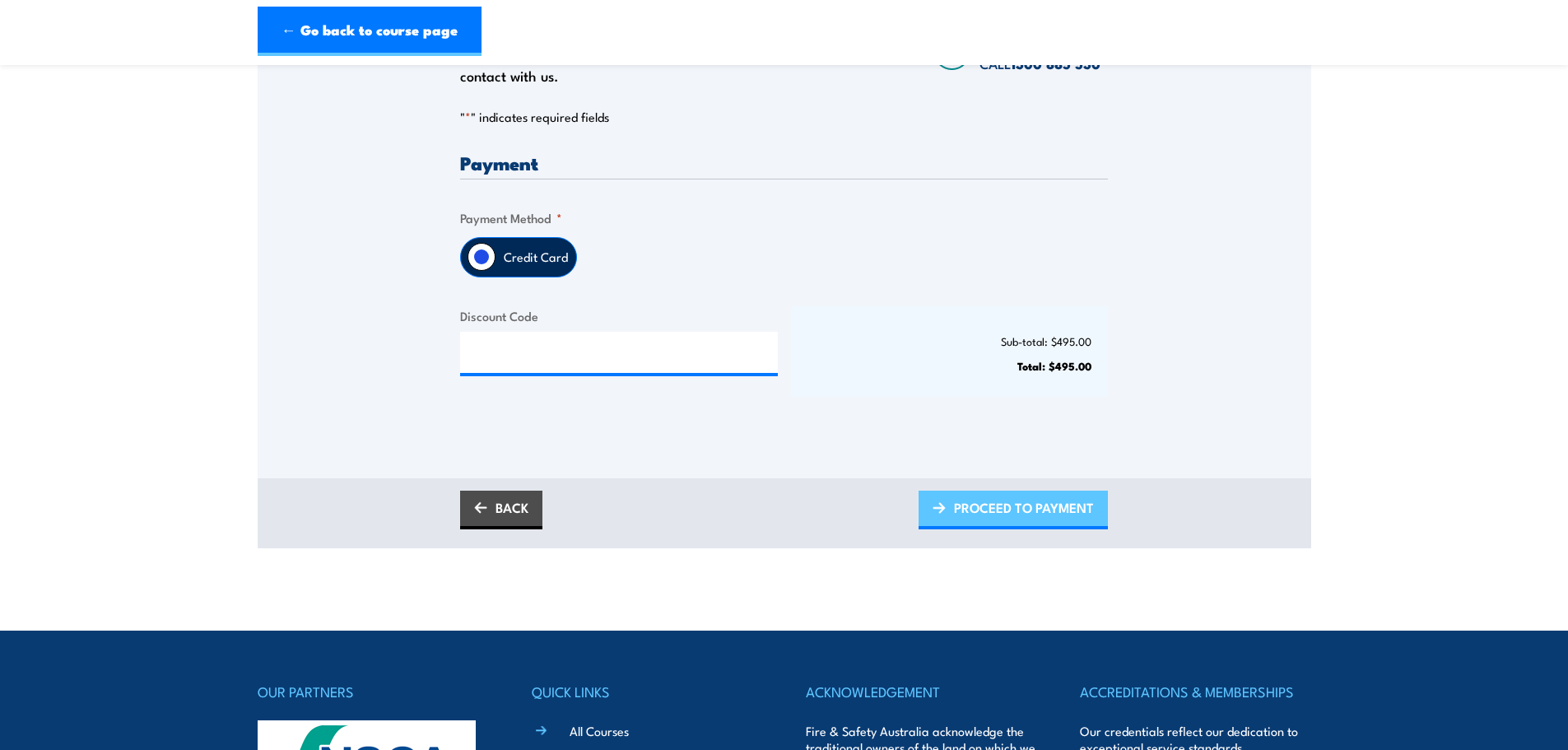
click at [1012, 505] on span "PROCEED TO PAYMENT" at bounding box center [1024, 507] width 140 height 44
